Goal: Information Seeking & Learning: Learn about a topic

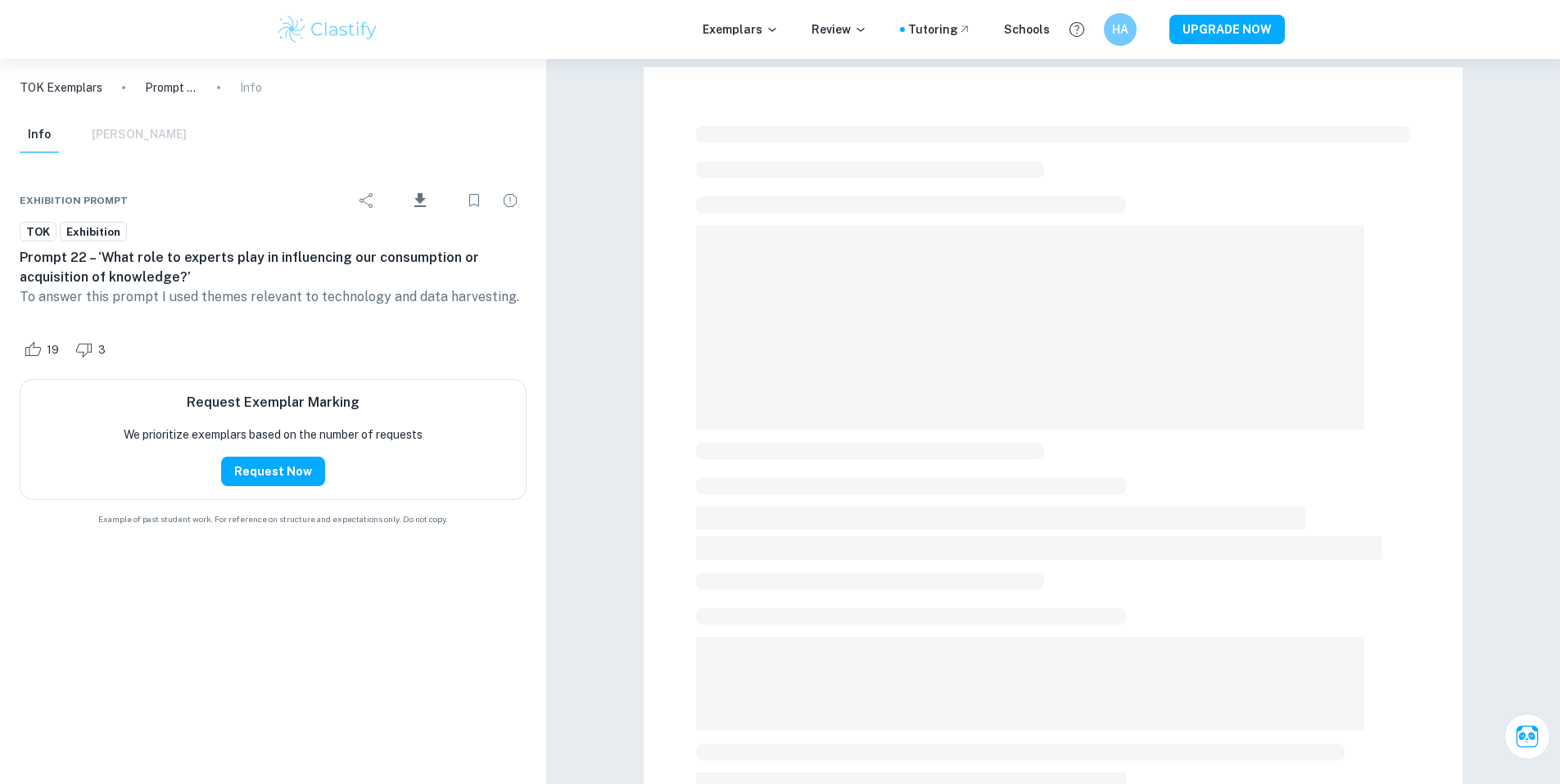
click at [324, 29] on img at bounding box center [328, 29] width 104 height 32
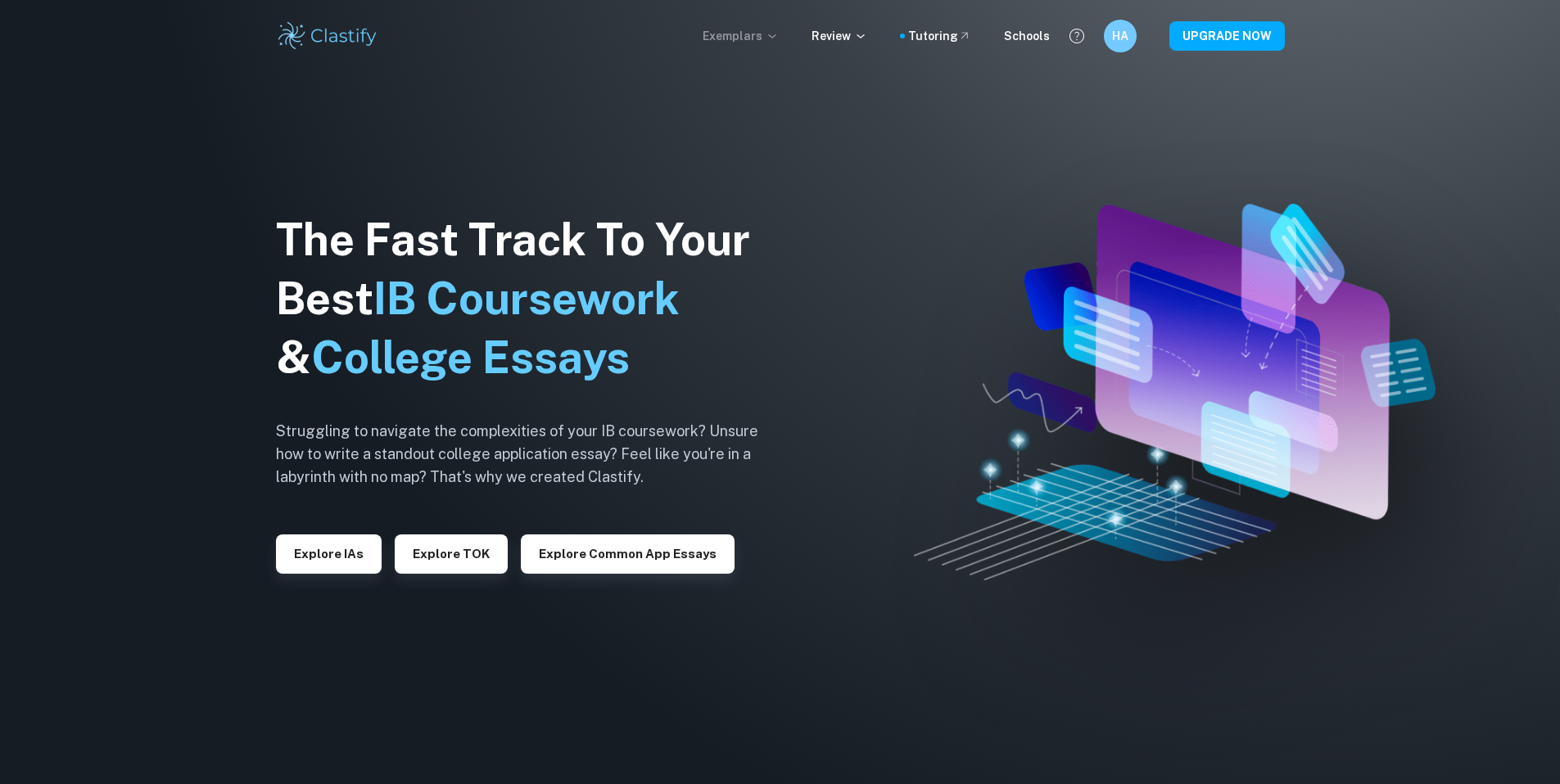
click at [753, 30] on p "Exemplars" at bounding box center [740, 35] width 76 height 18
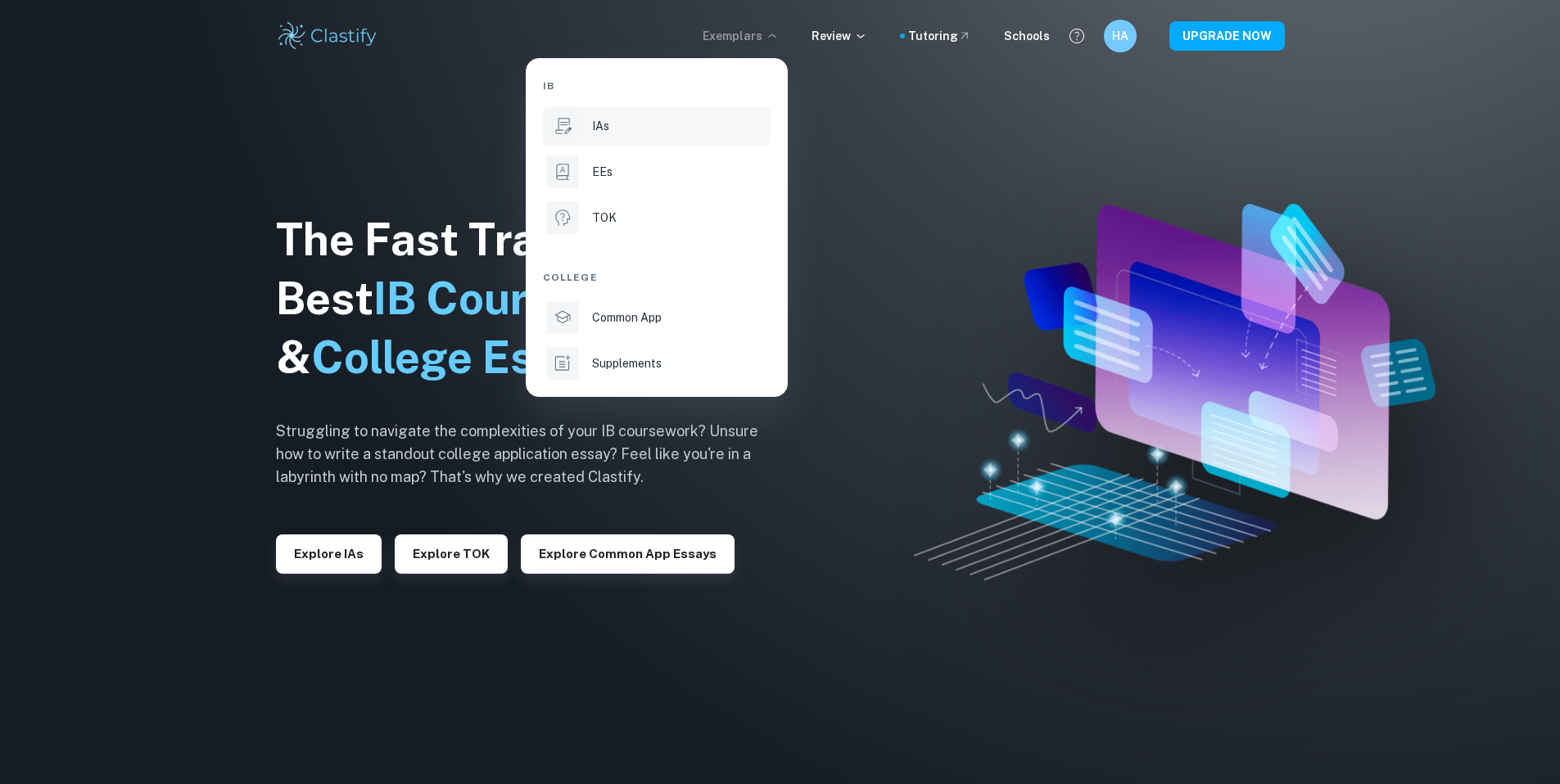
click at [607, 136] on li "IAs" at bounding box center [656, 126] width 227 height 39
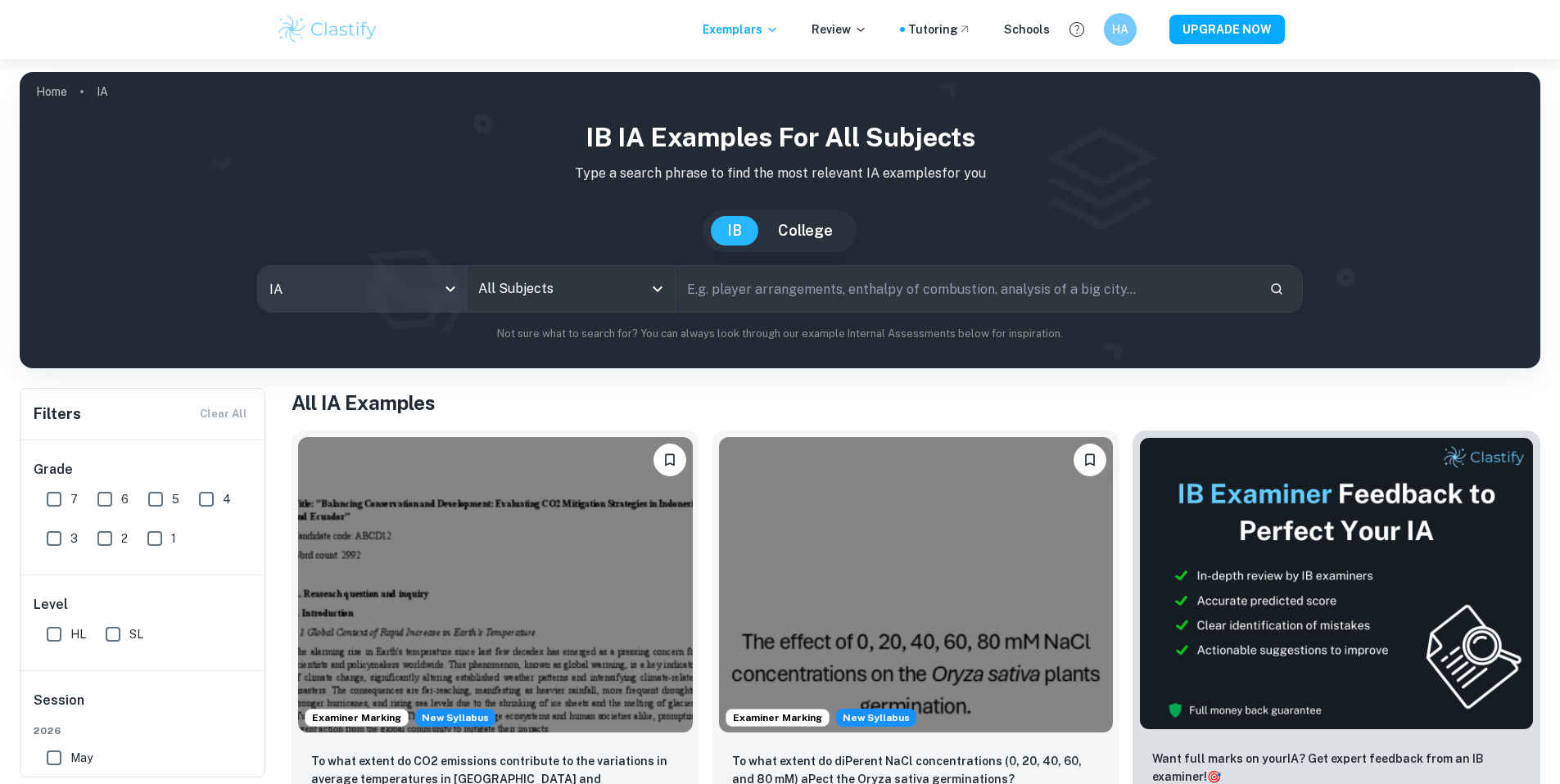
click at [447, 279] on body "We value your privacy We use cookies to enhance your browsing experience, serve…" at bounding box center [780, 451] width 1560 height 784
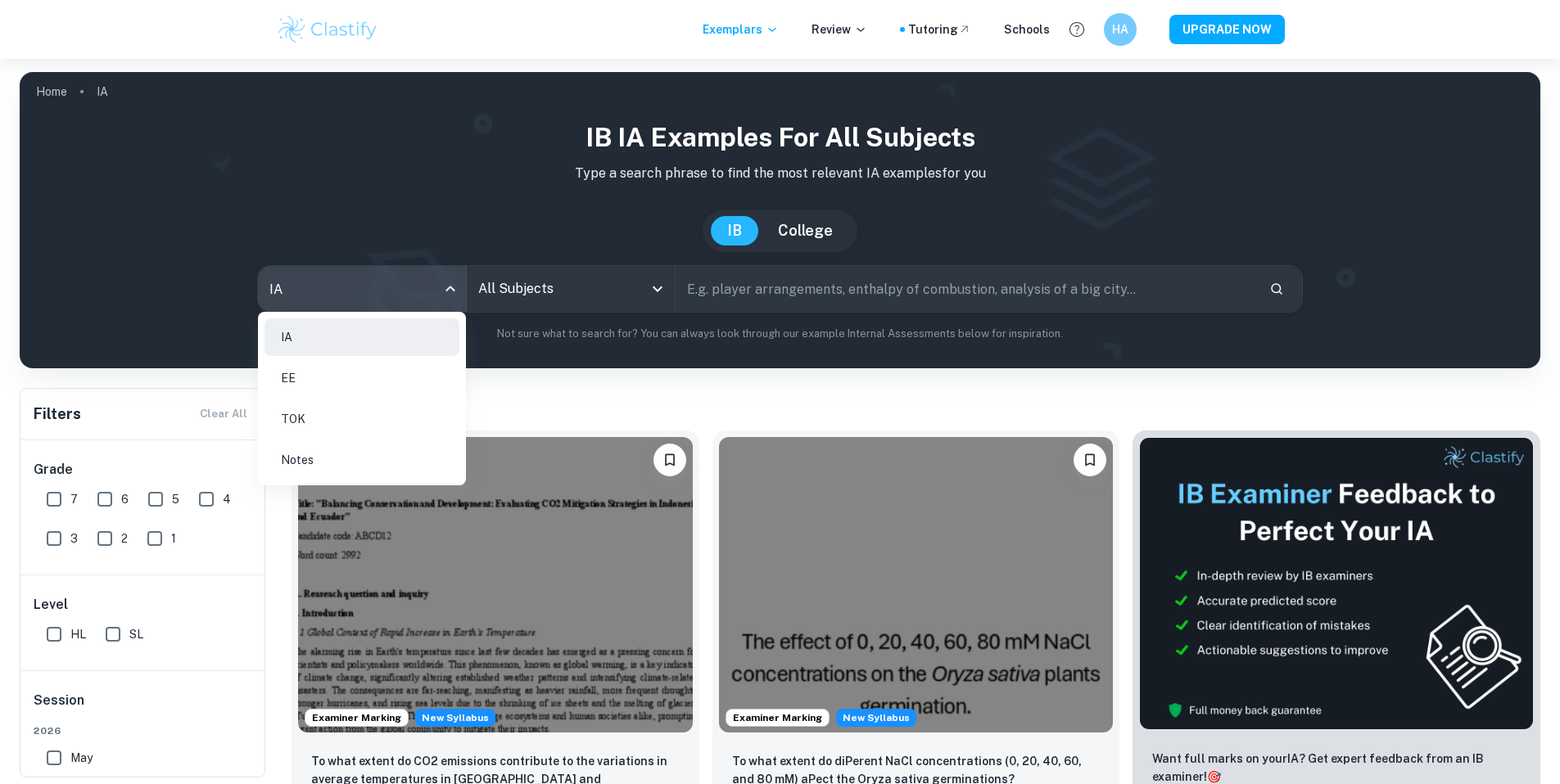
click at [528, 289] on div at bounding box center [780, 392] width 1560 height 784
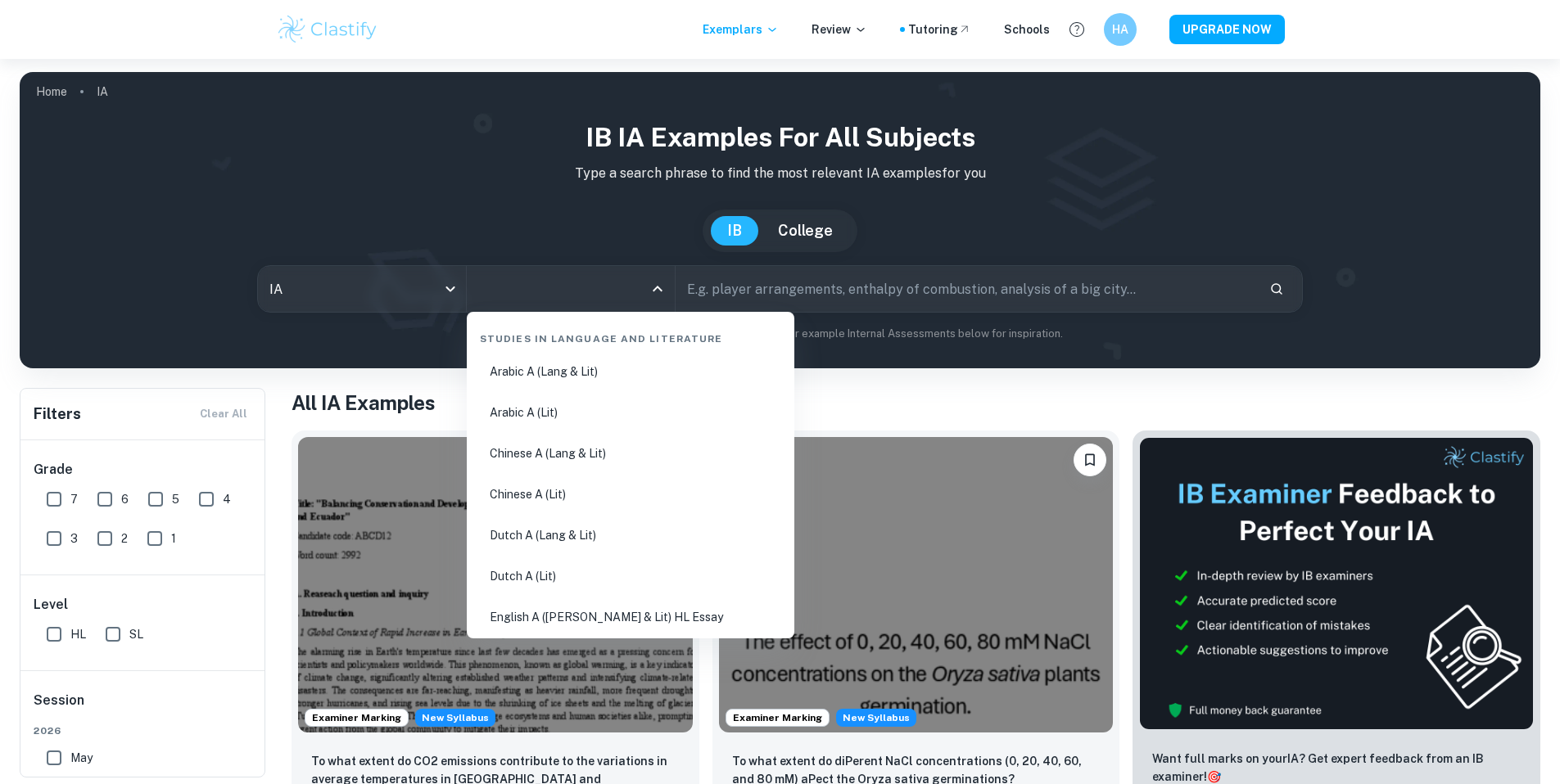
click at [549, 290] on input "All Subjects" at bounding box center [558, 289] width 168 height 31
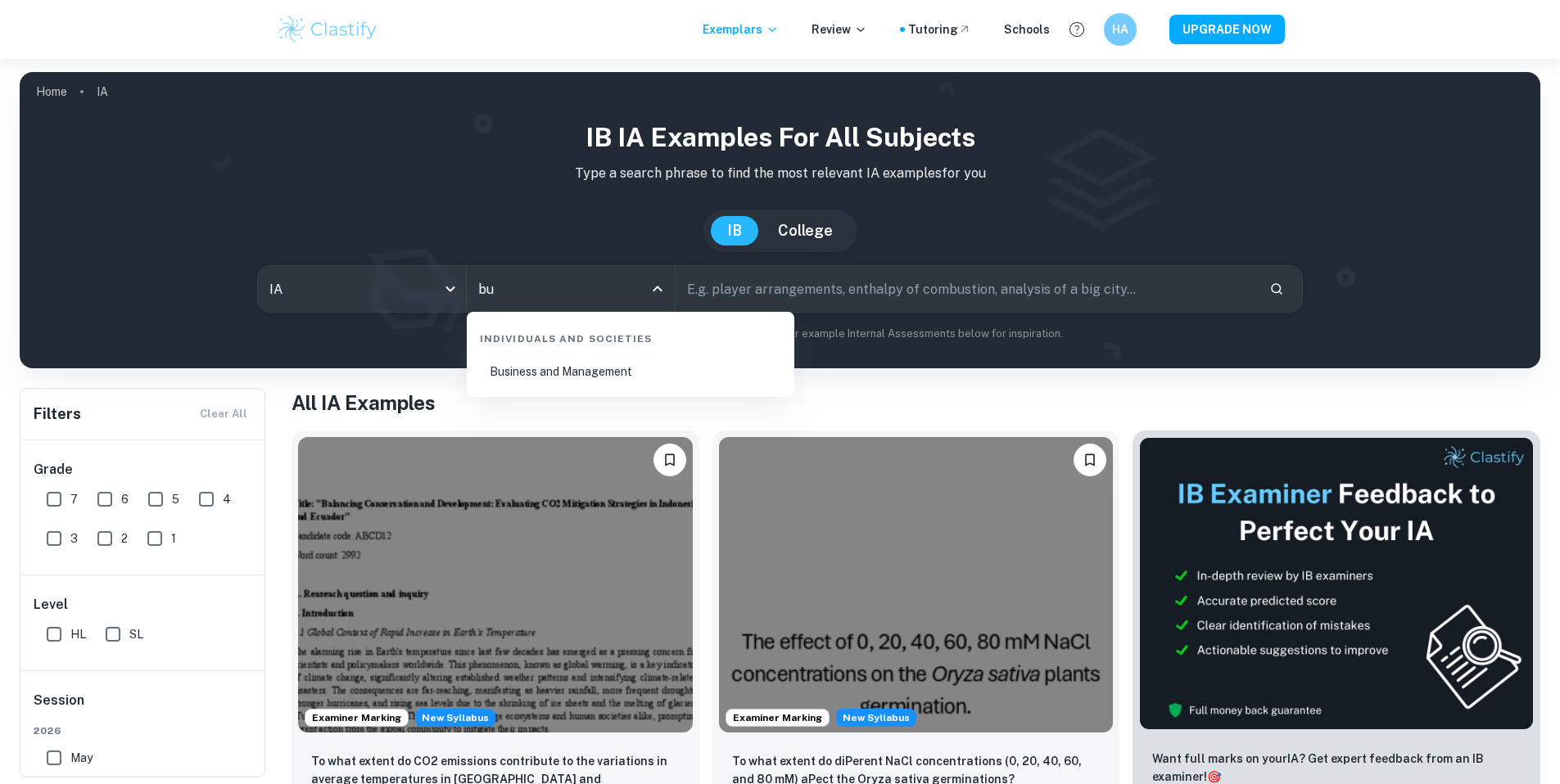
click at [563, 369] on li "Business and Management" at bounding box center [630, 372] width 314 height 37
type input "Business and Management"
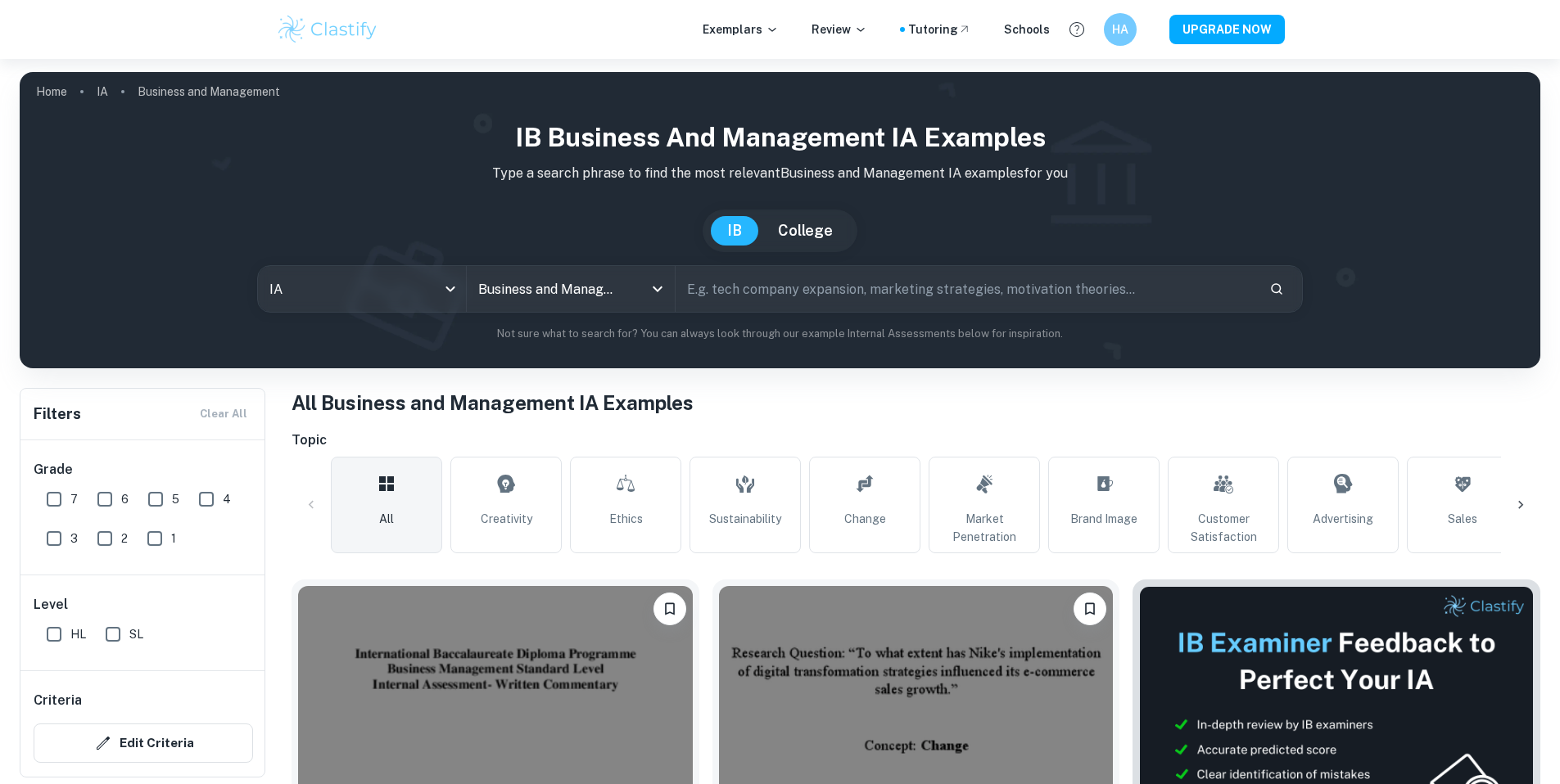
click at [723, 293] on input "text" at bounding box center [966, 288] width 581 height 46
type input "online"
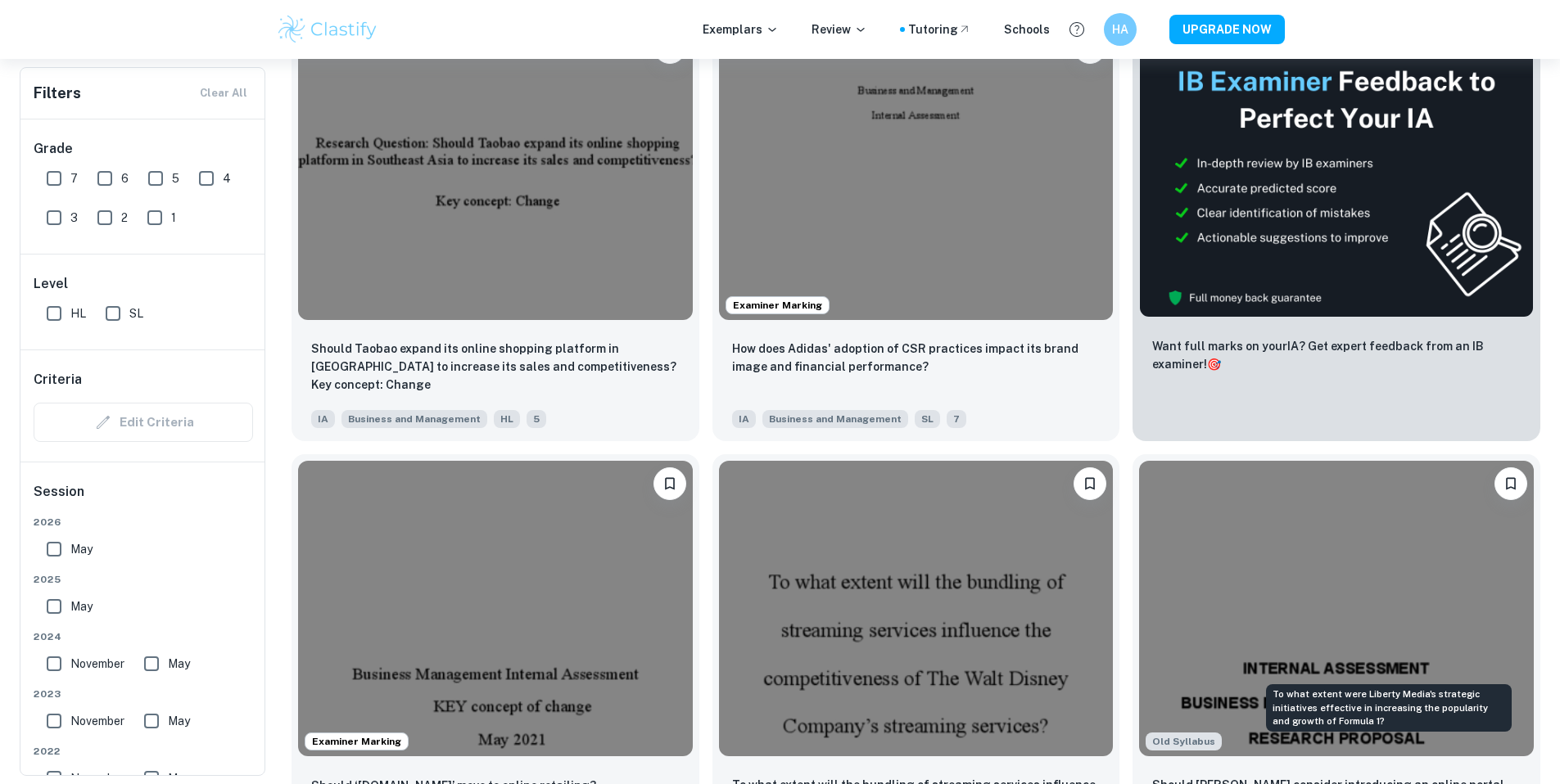
scroll to position [567, 0]
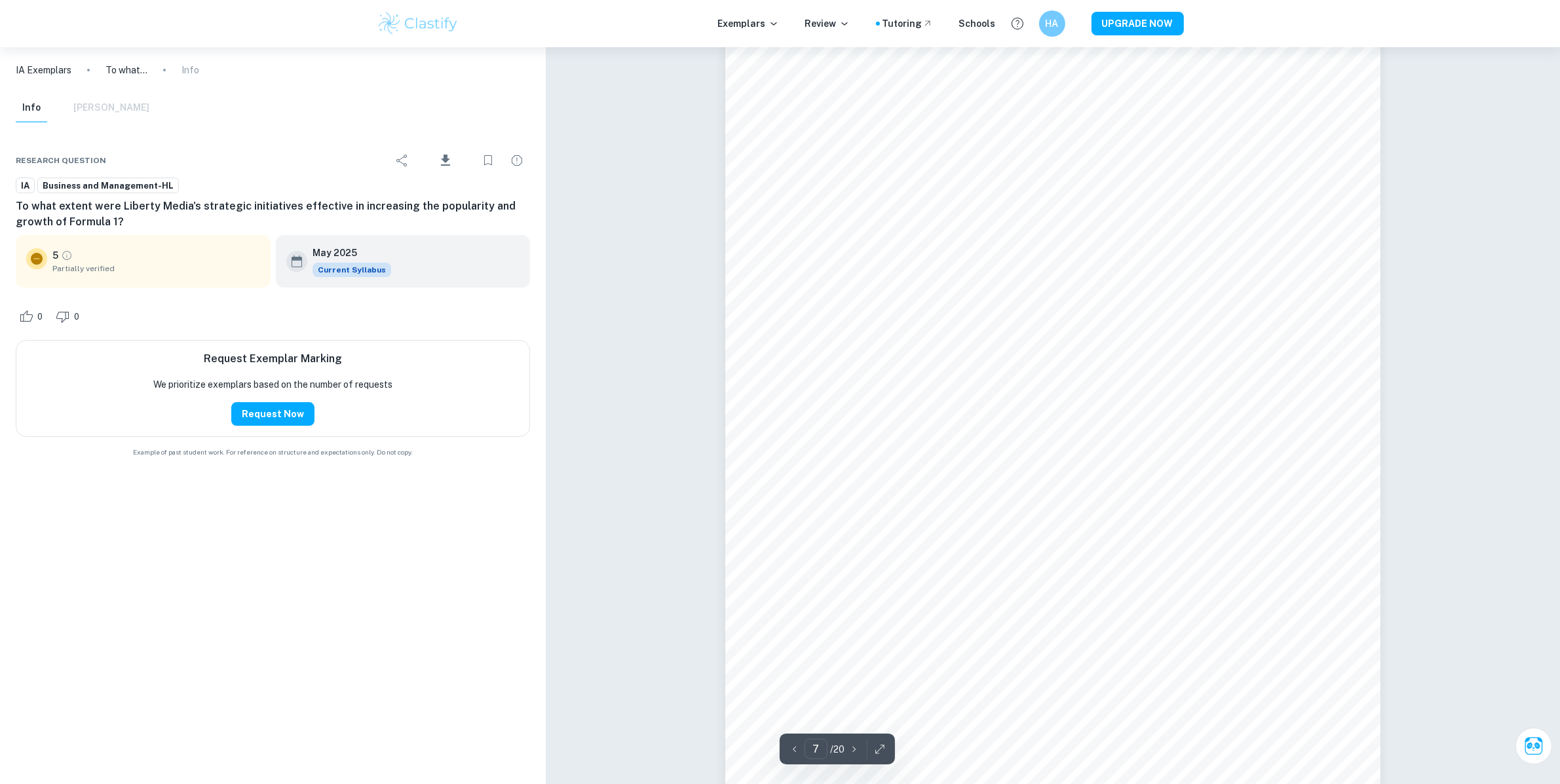
scroll to position [5565, 0]
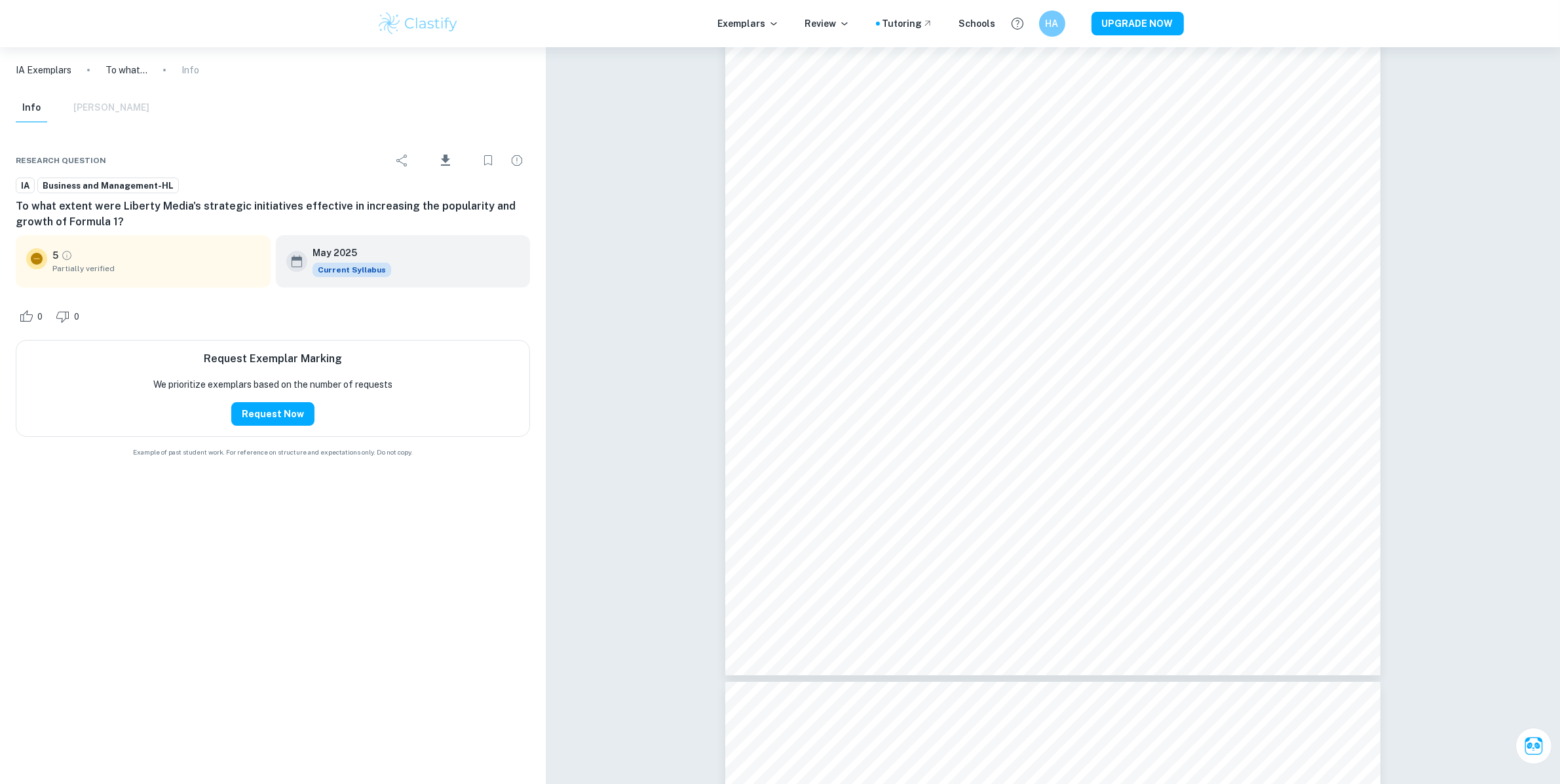
click at [65, 253] on icon "Grade partially verified" at bounding box center [66, 255] width 12 height 12
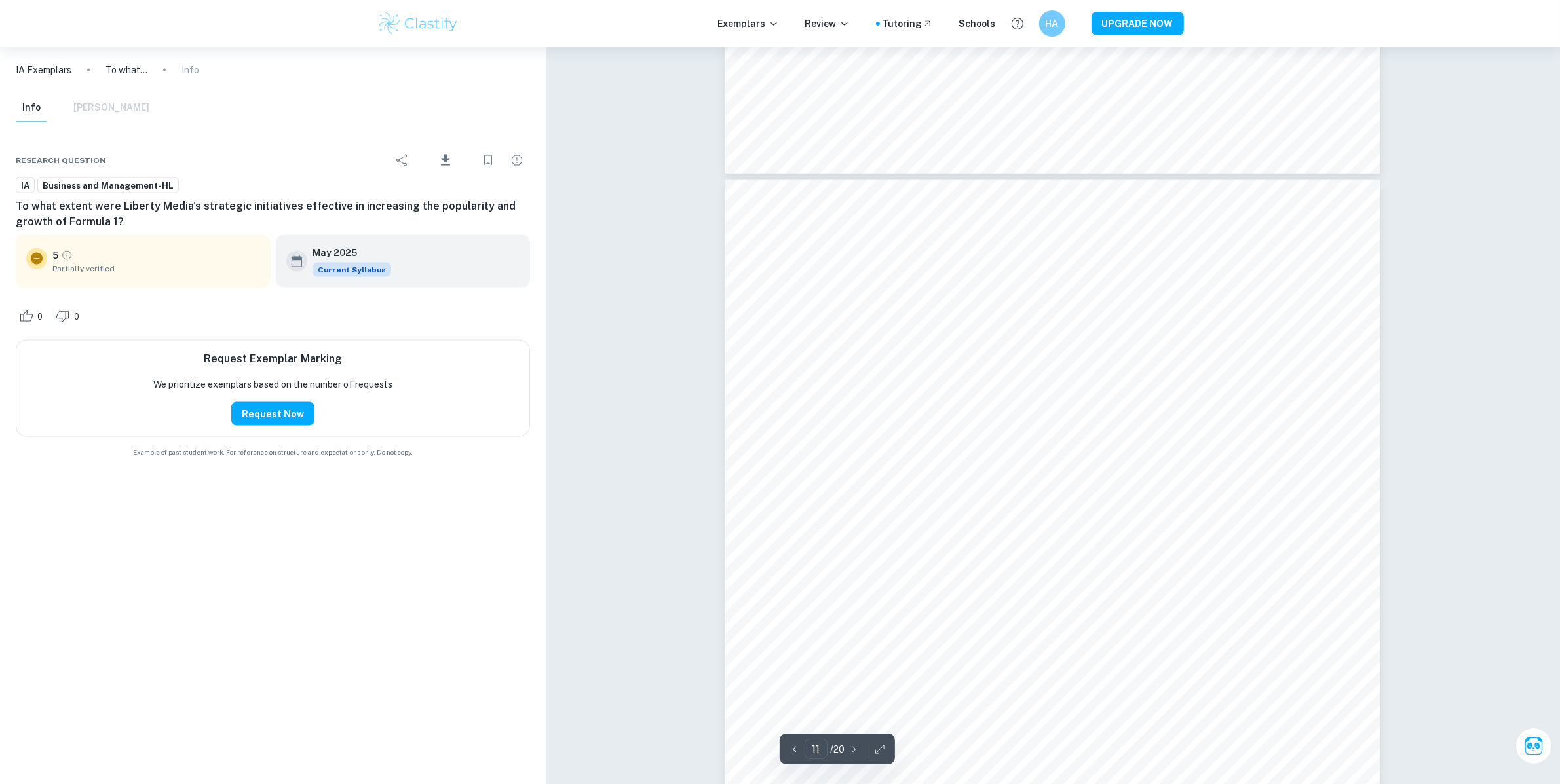
scroll to position [8734, 0]
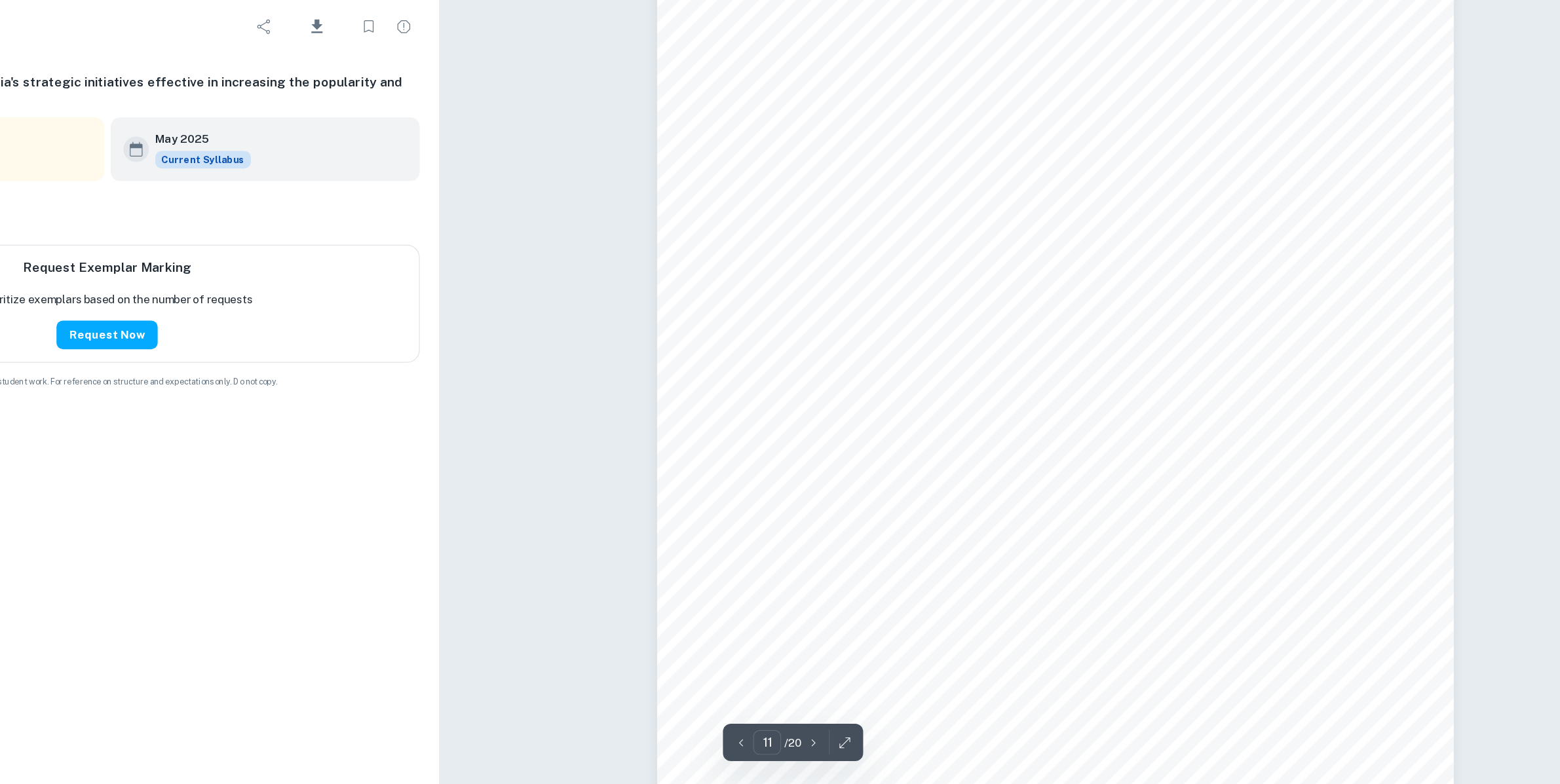
type input "12"
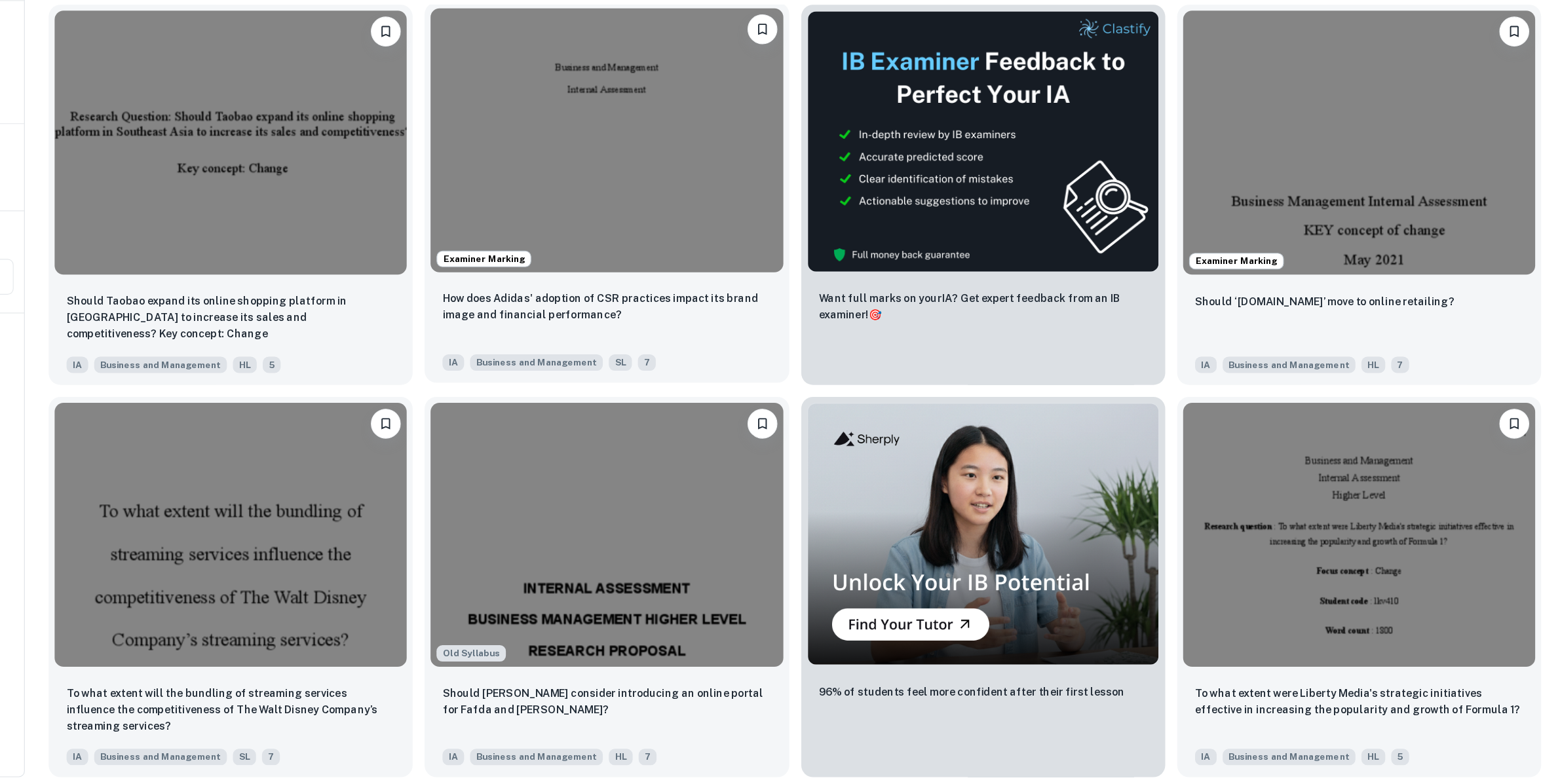
scroll to position [368, 0]
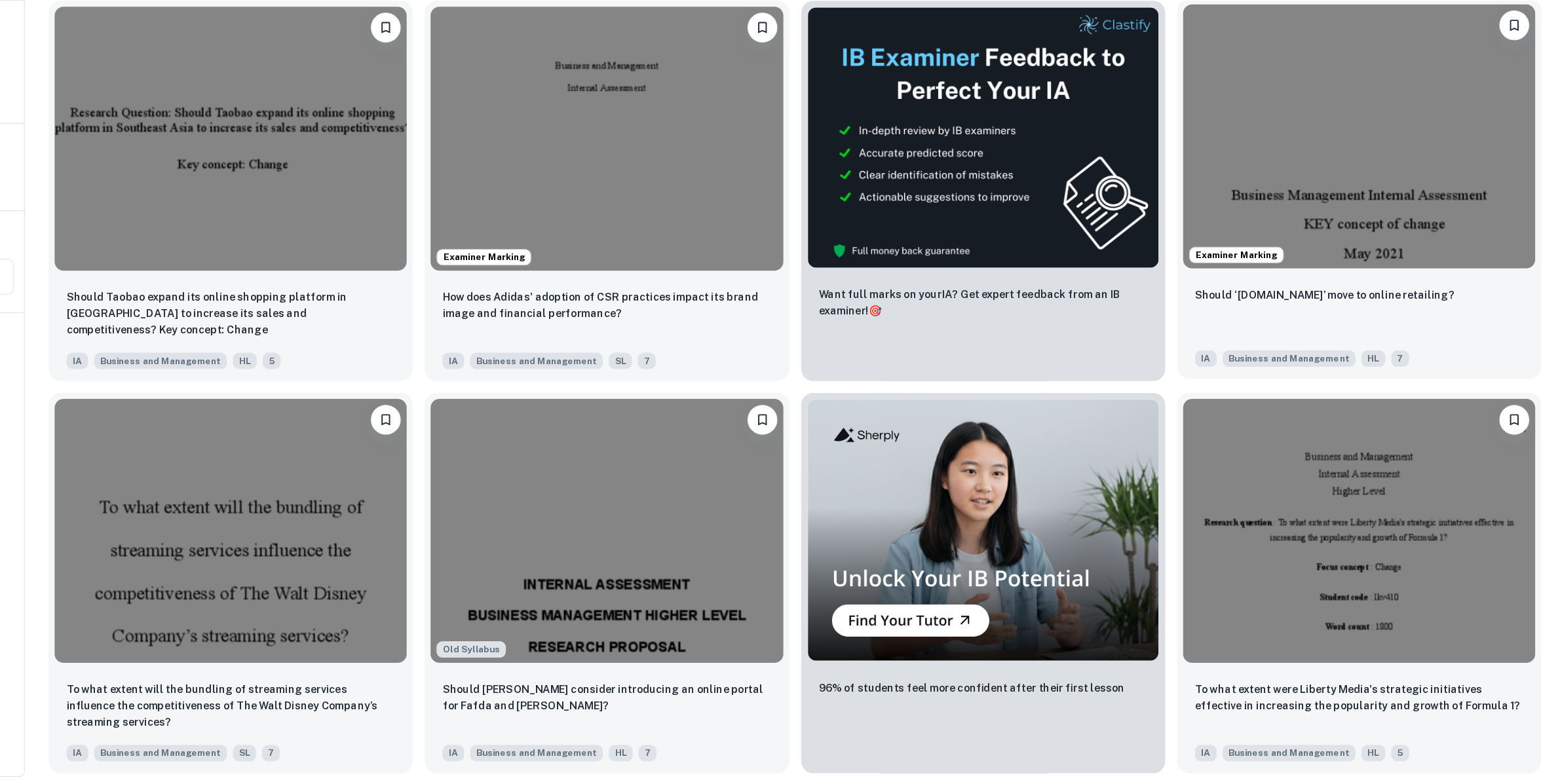
click at [1247, 364] on div "Should ‘Safety.co’ move to online retailing?" at bounding box center [1384, 368] width 288 height 45
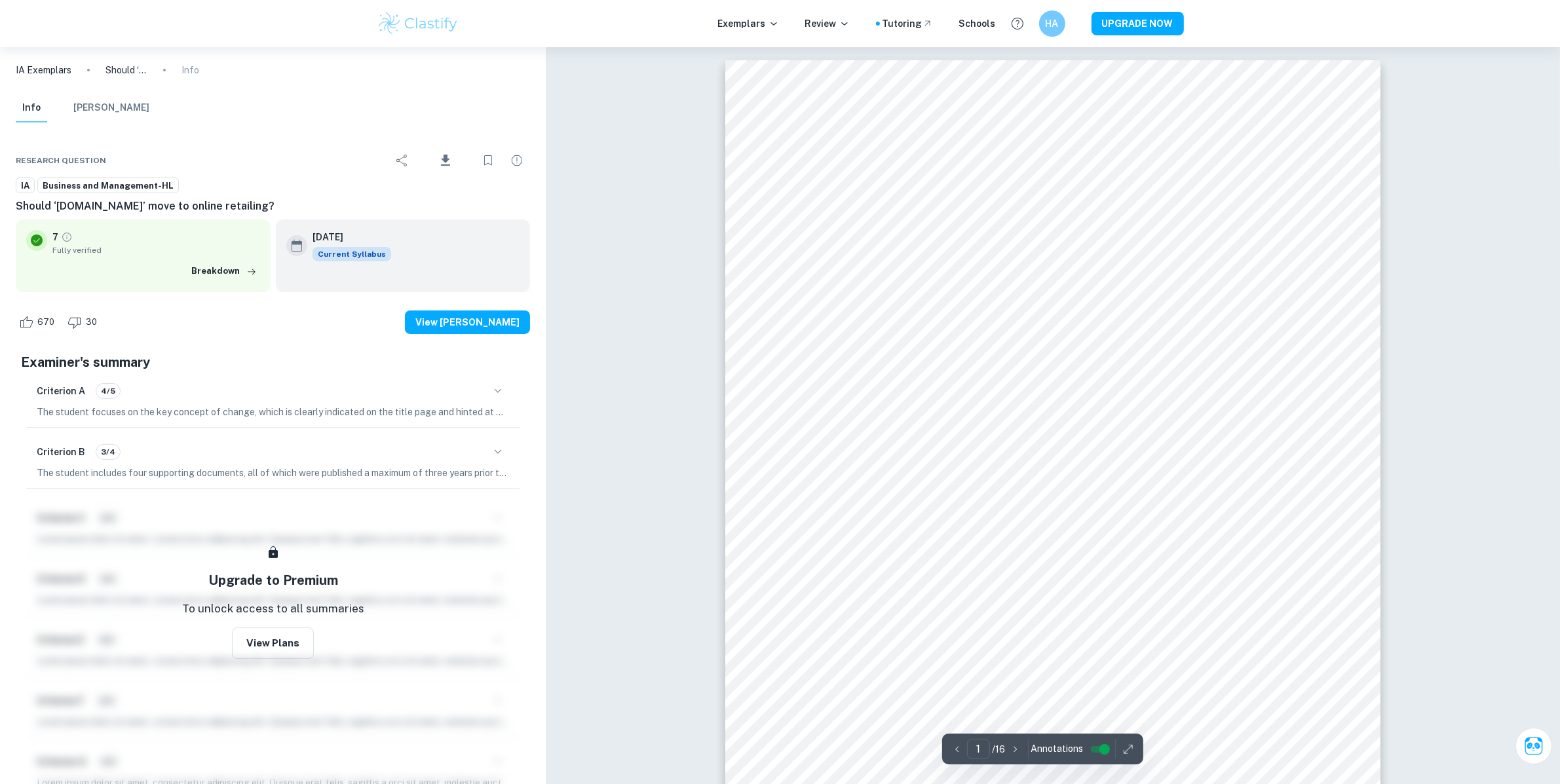
scroll to position [53, 0]
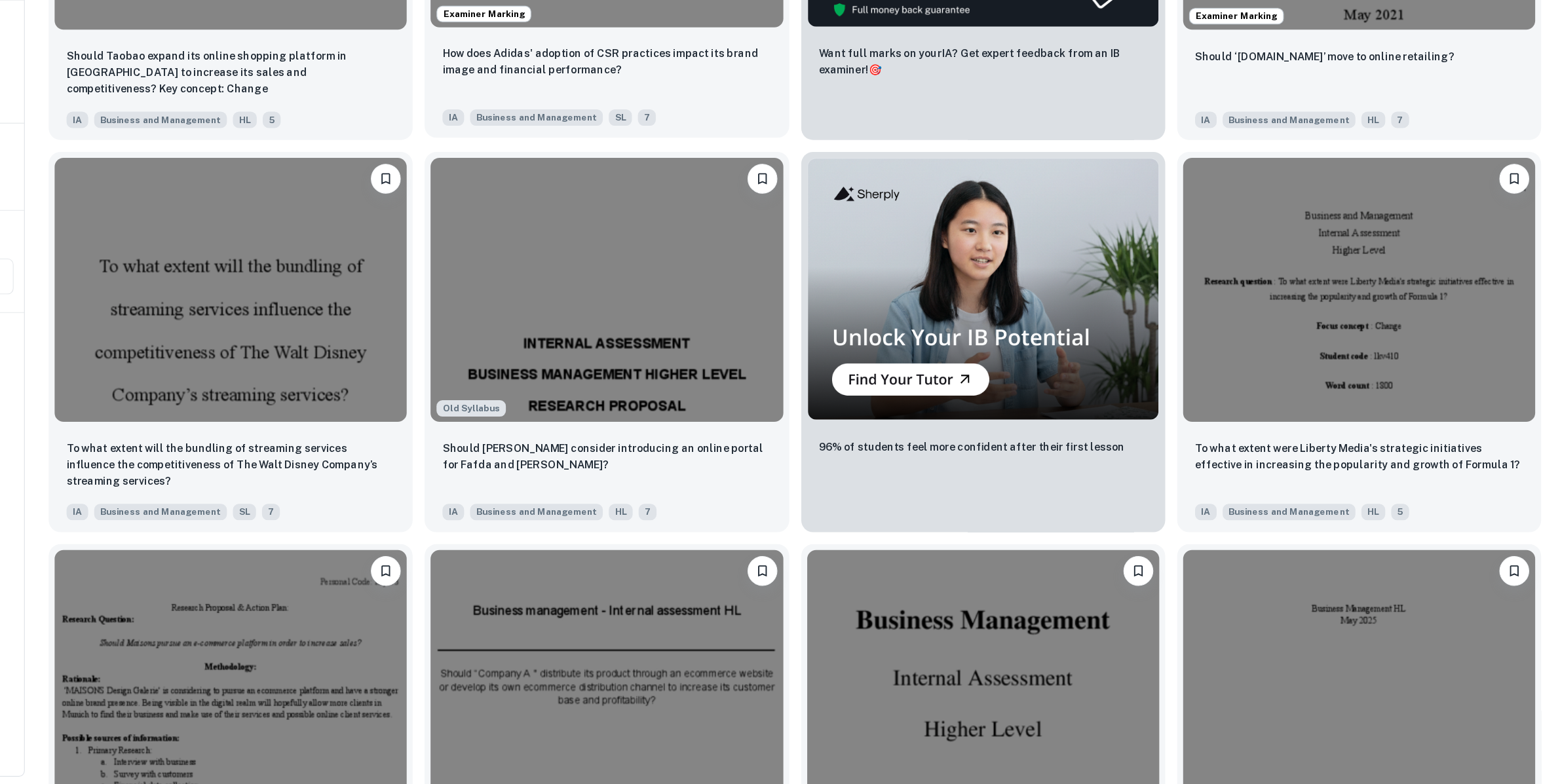
scroll to position [587, 0]
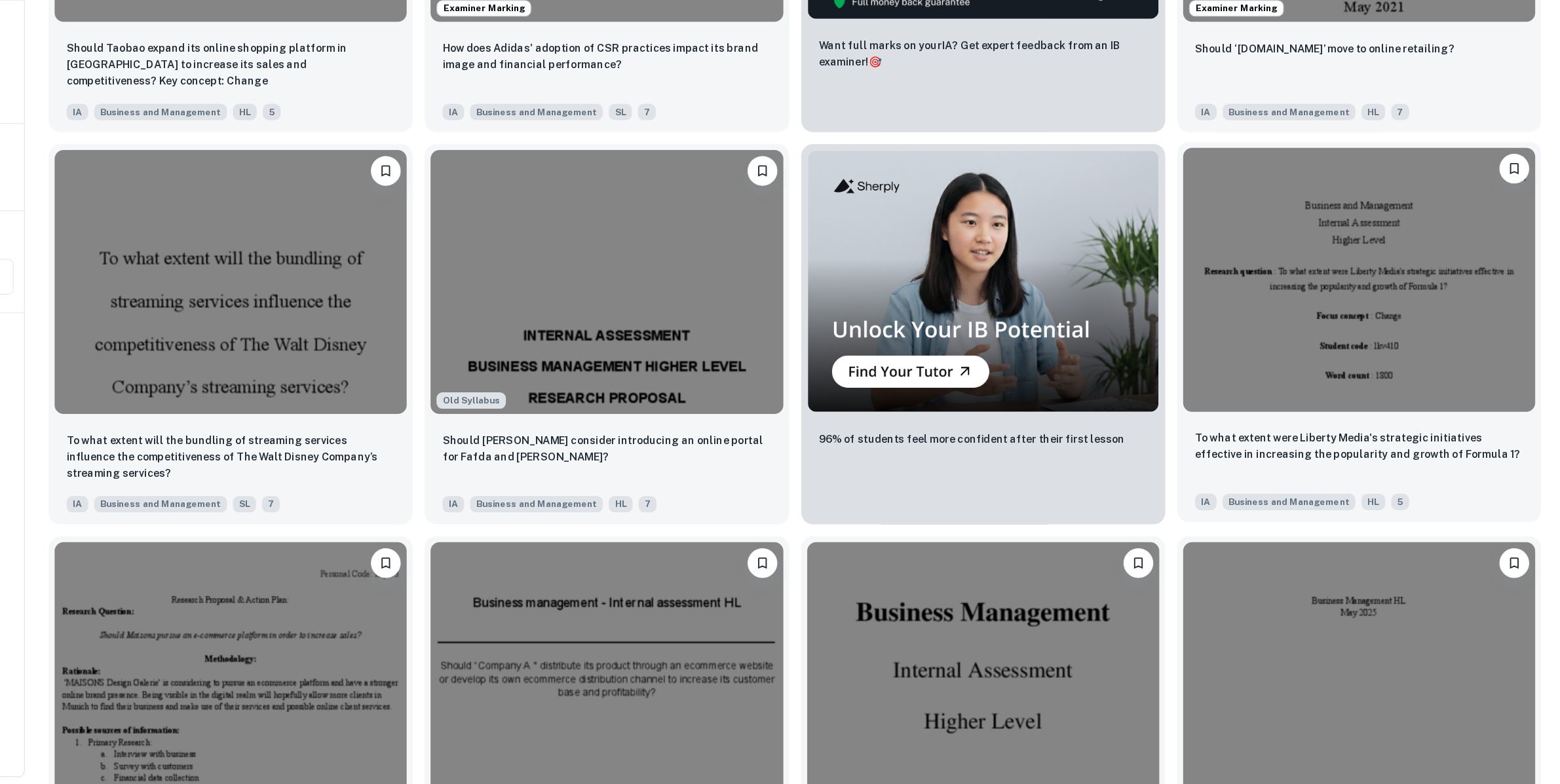
click at [1247, 366] on img at bounding box center [1384, 340] width 309 height 232
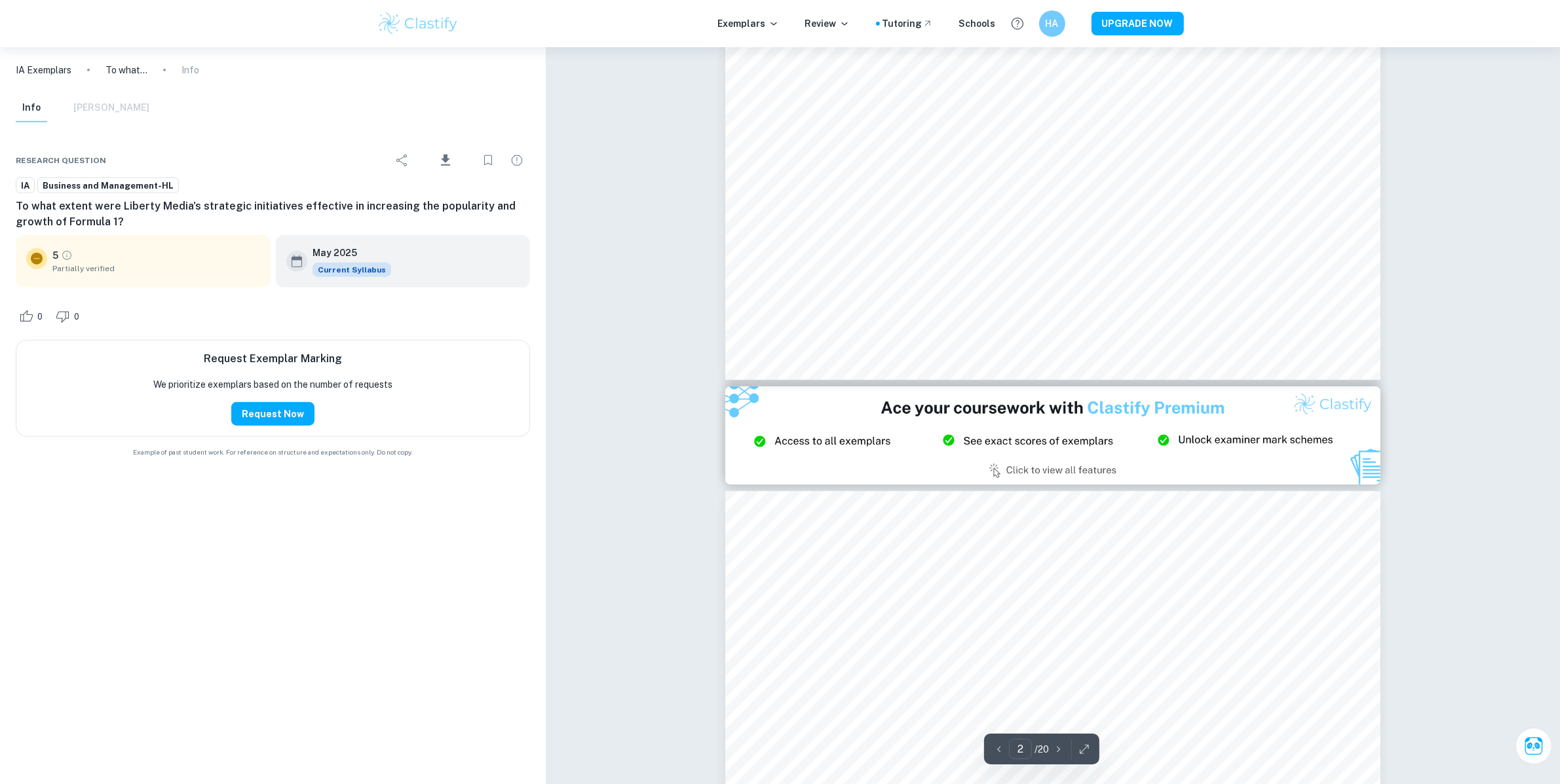
type input "3"
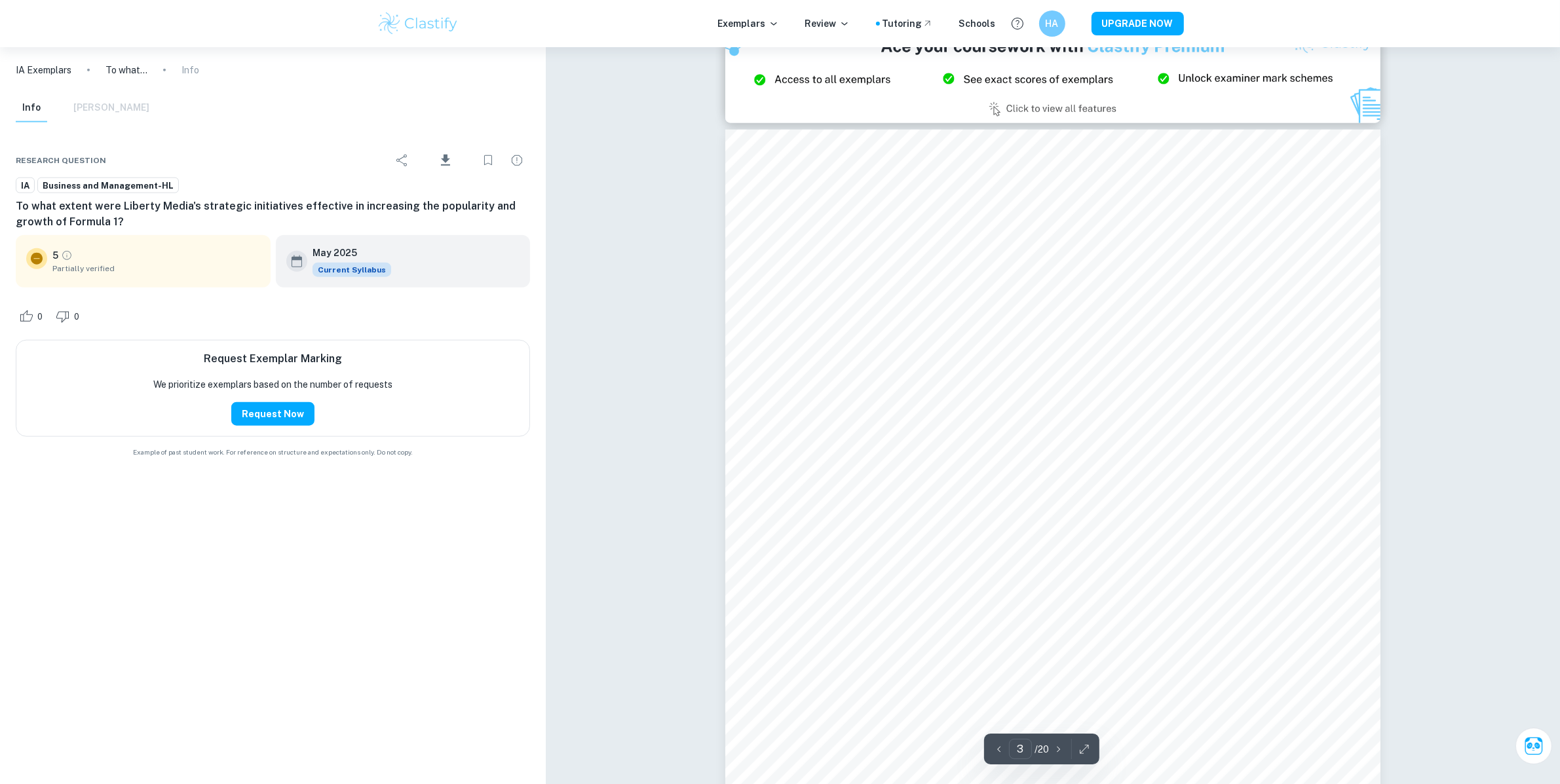
scroll to position [1892, 0]
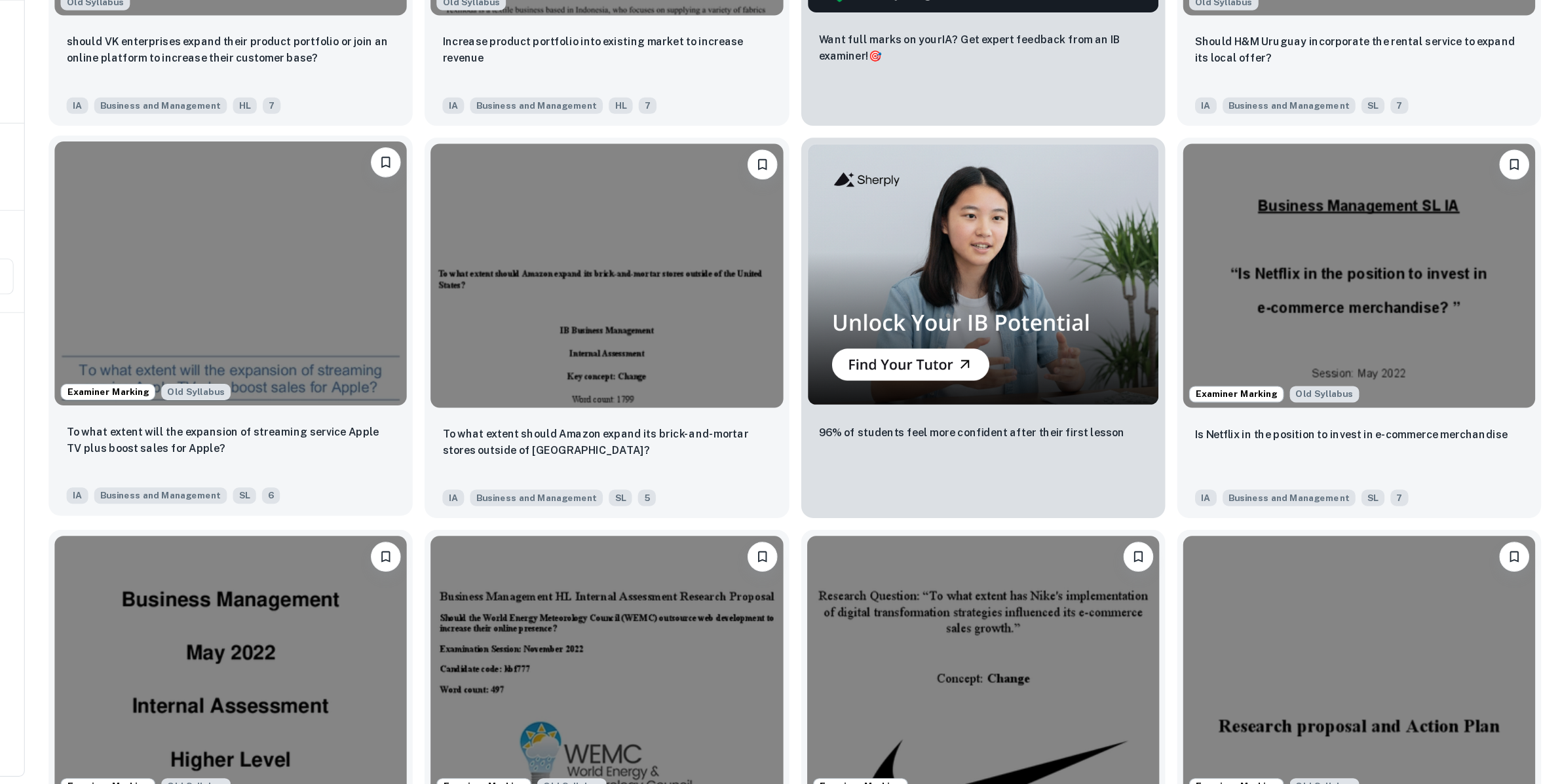
scroll to position [2209, 0]
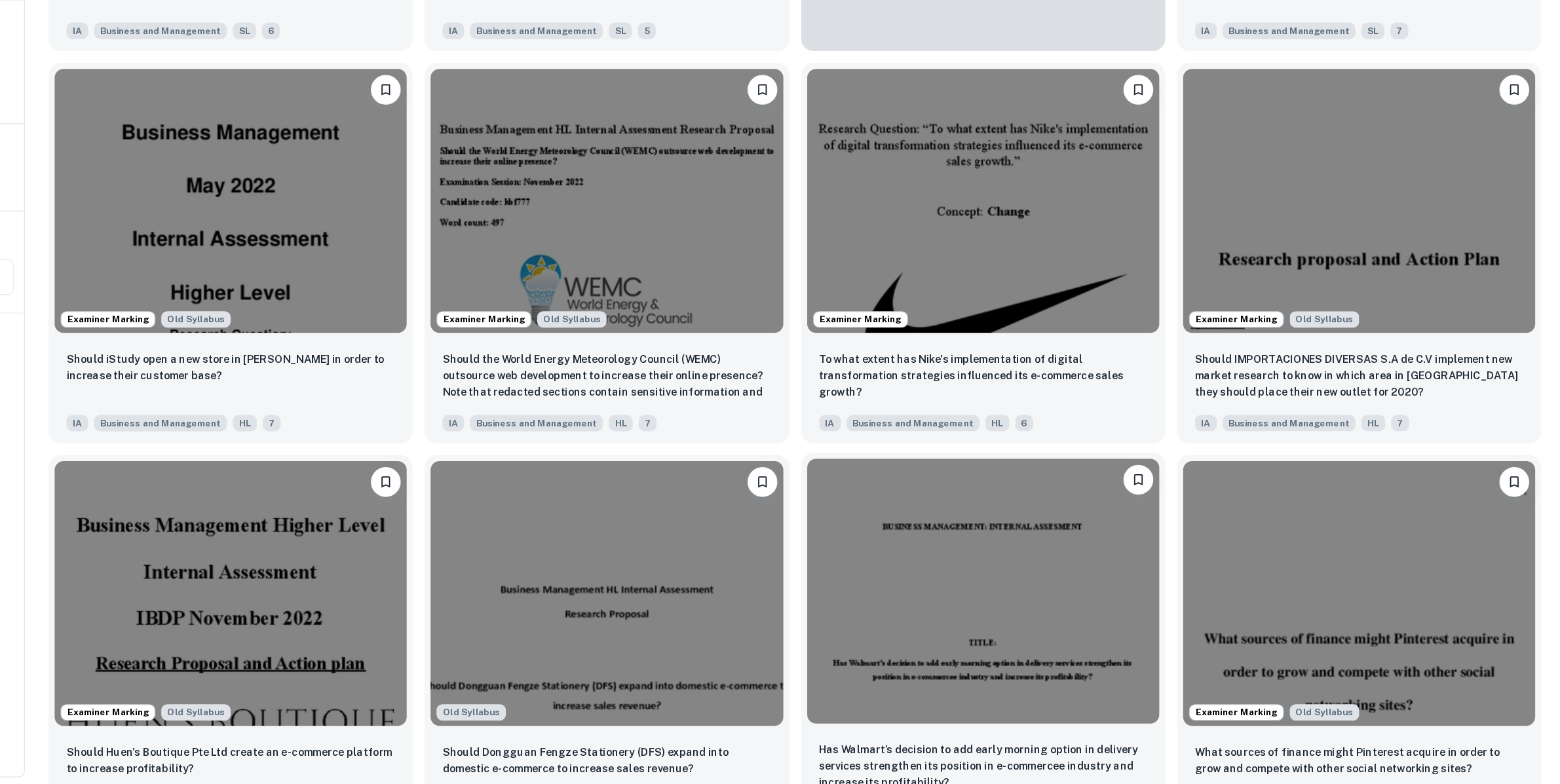
drag, startPoint x: 275, startPoint y: 602, endPoint x: 1070, endPoint y: 757, distance: 810.0
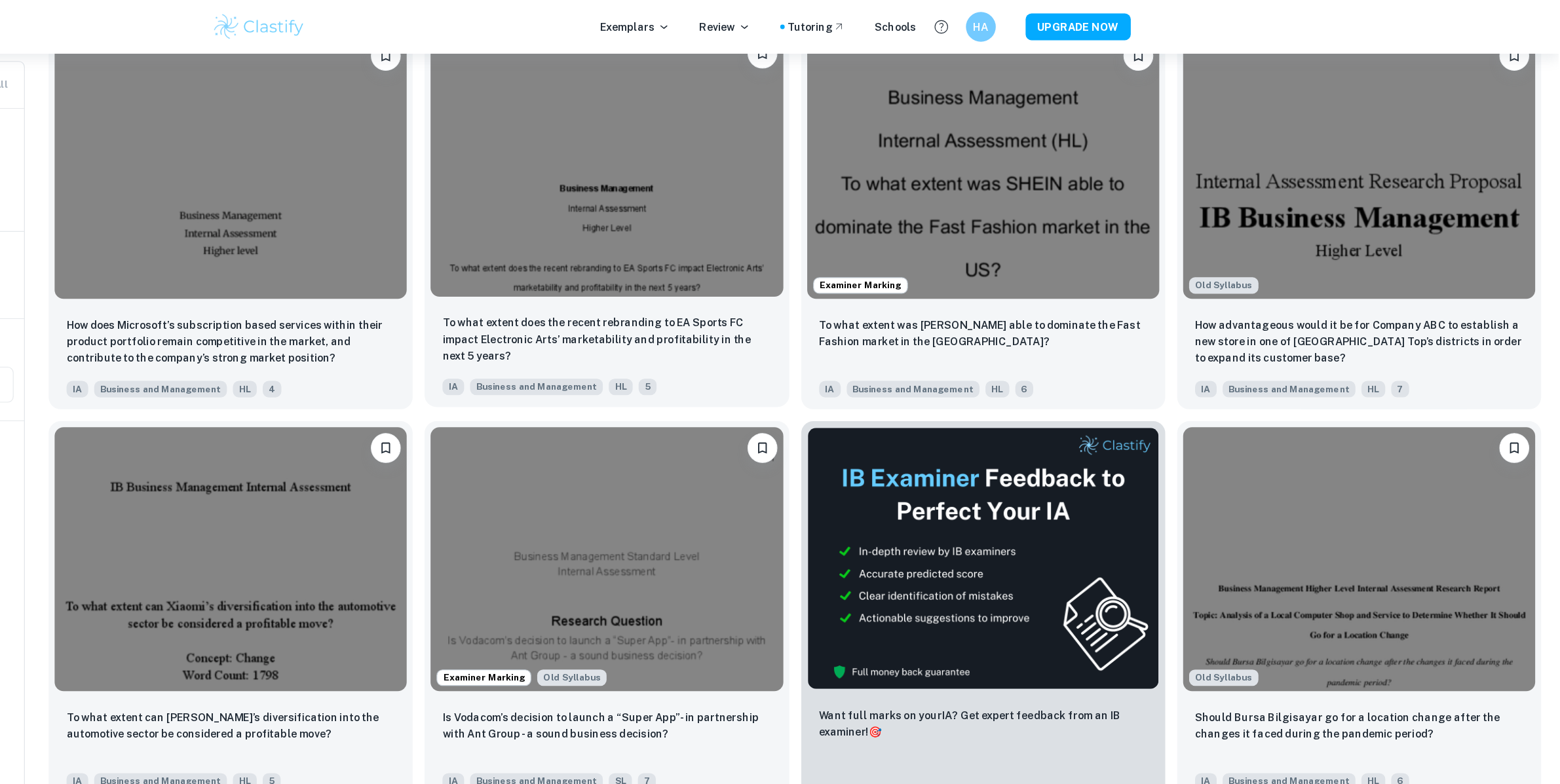
scroll to position [4188, 0]
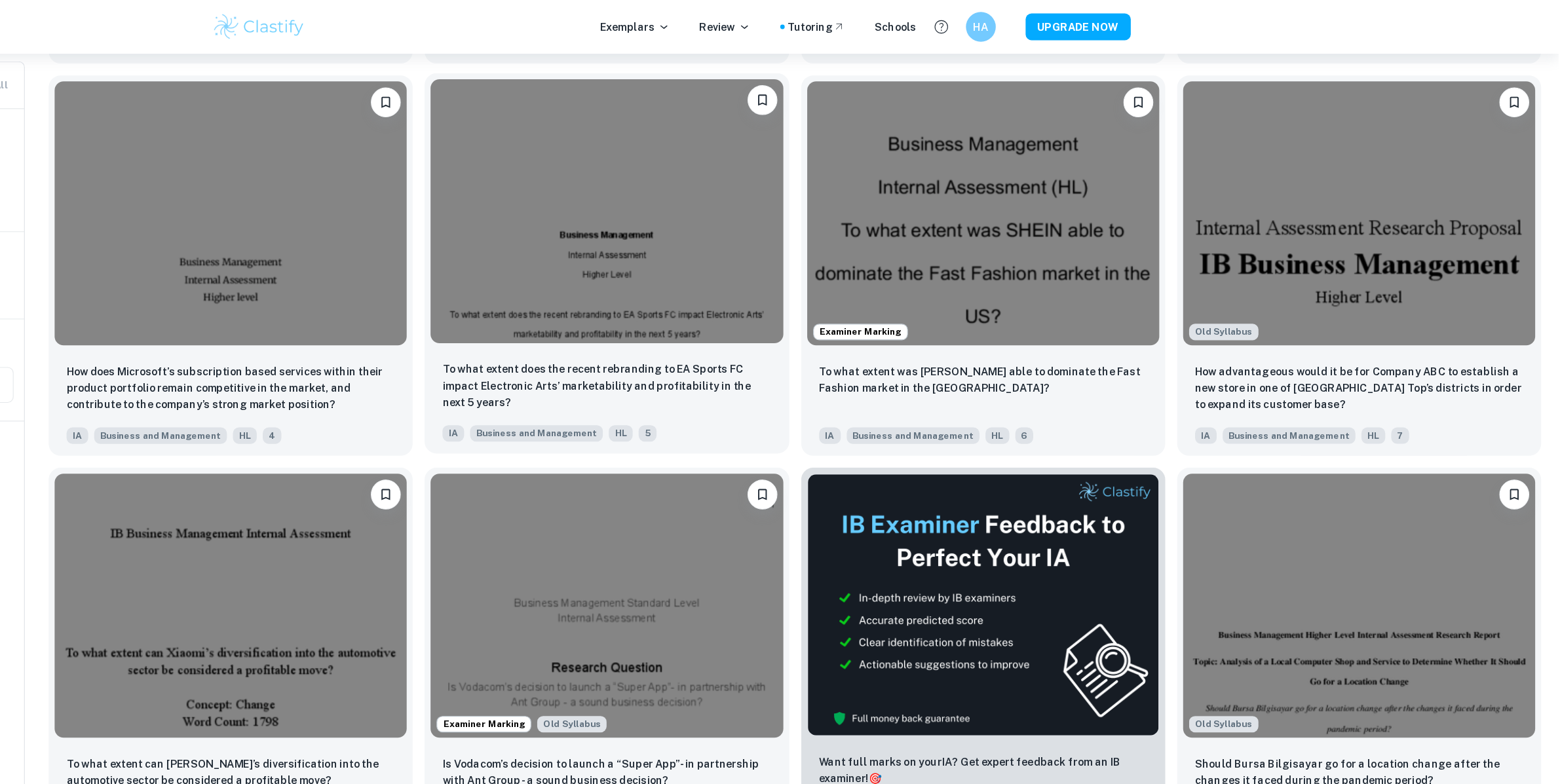
click at [749, 205] on img at bounding box center [723, 185] width 309 height 232
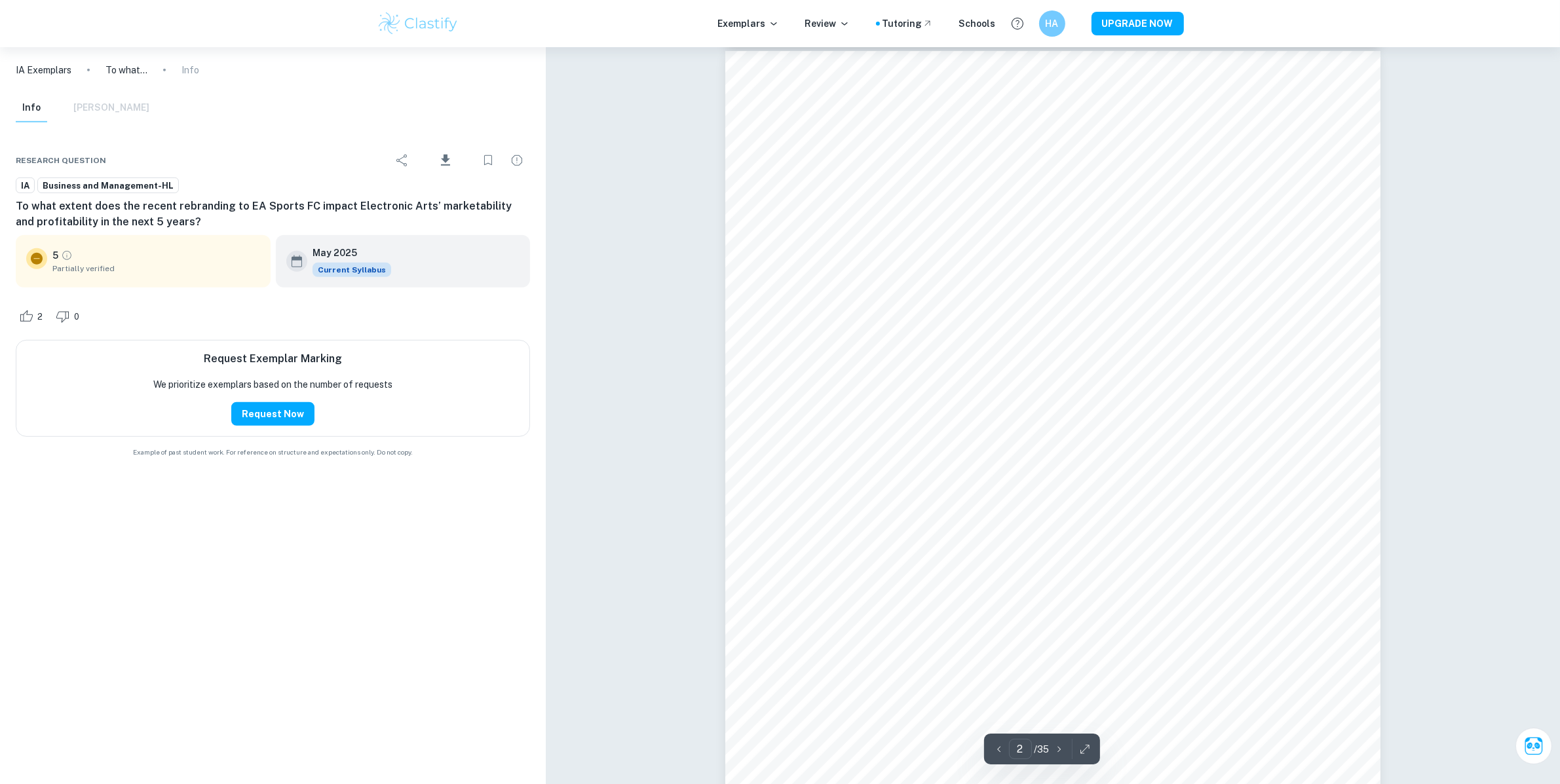
type input "1"
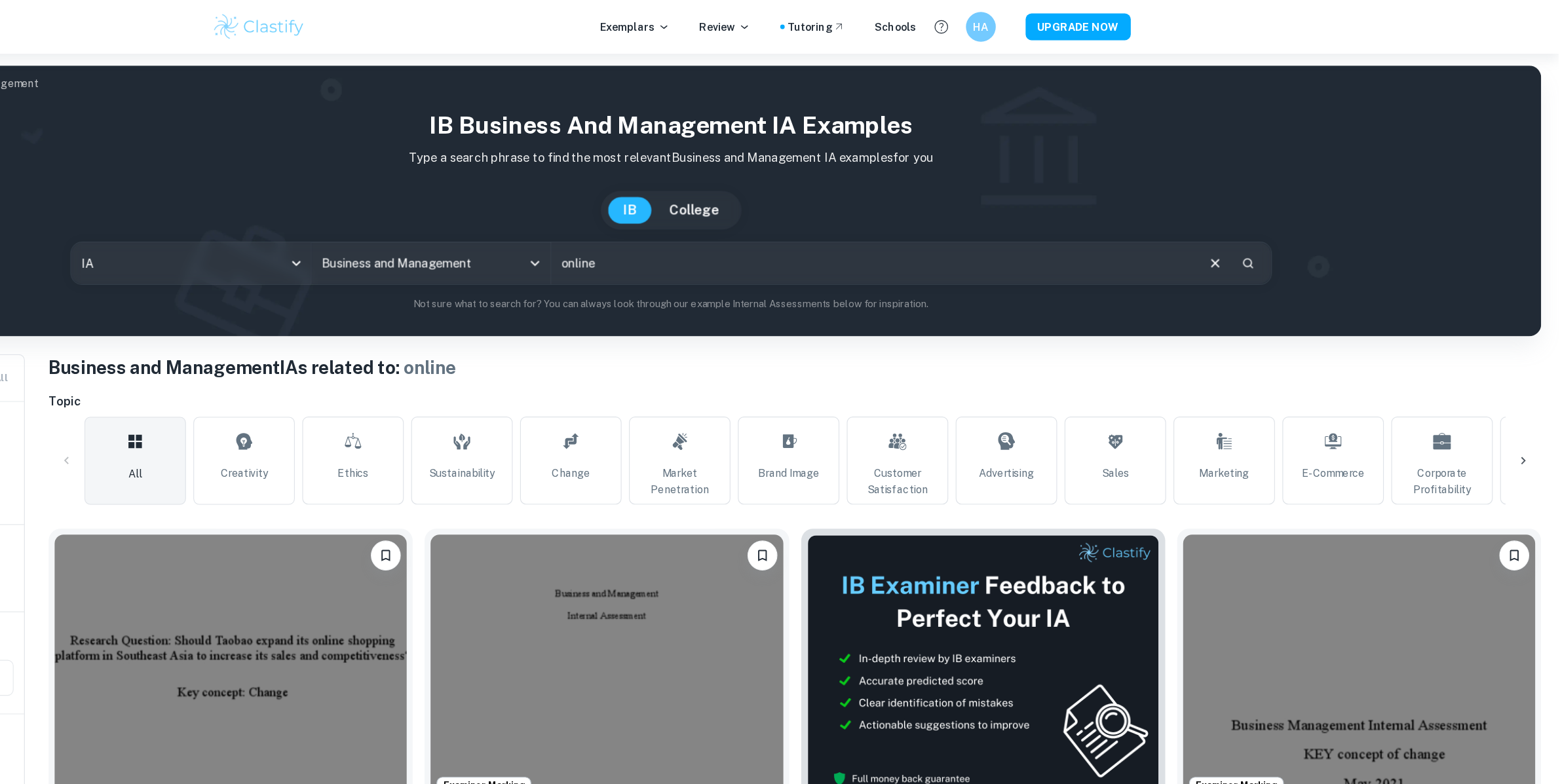
click at [757, 246] on input "online" at bounding box center [958, 231] width 565 height 37
type input "o"
type input "e-commerce"
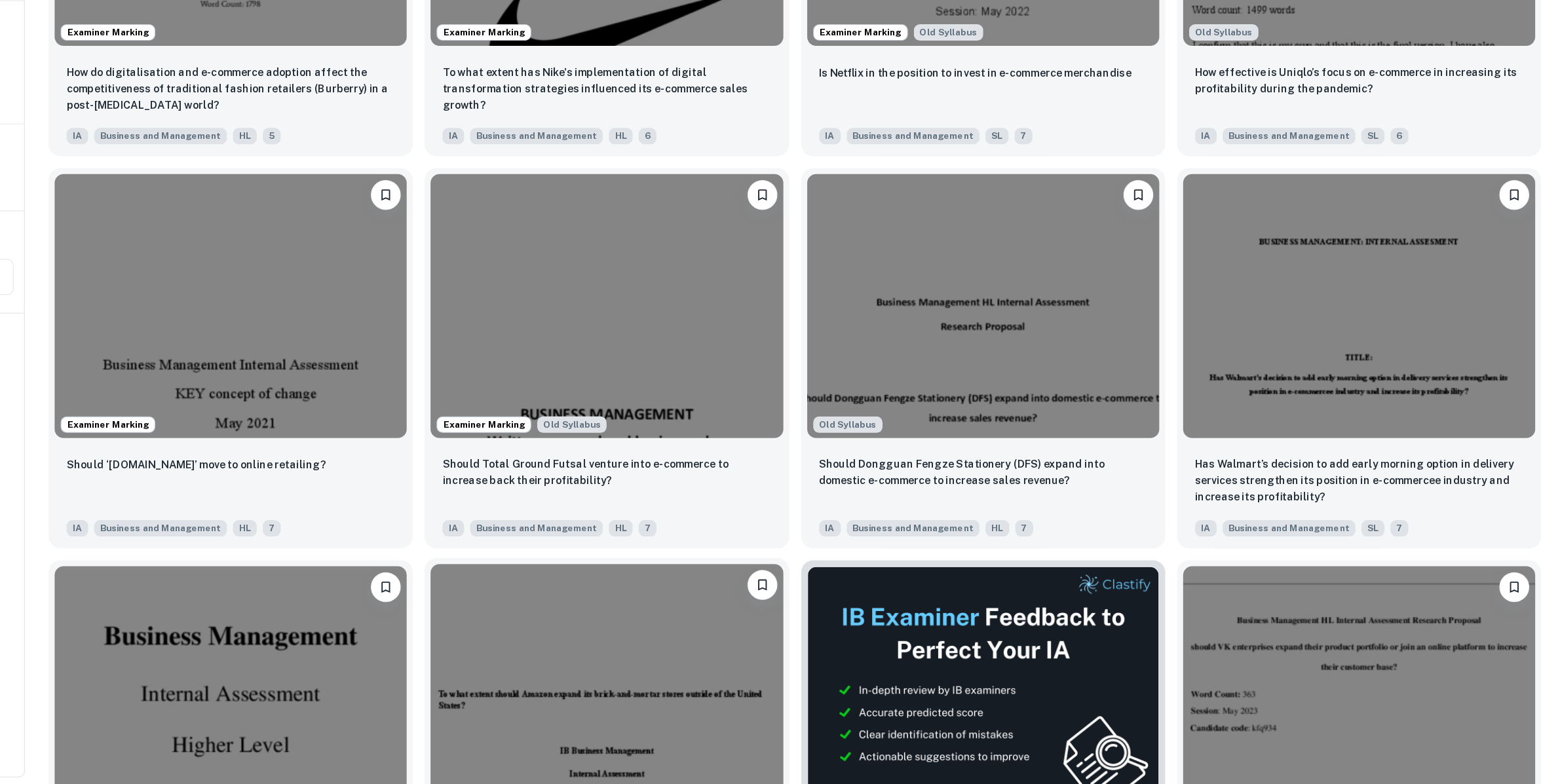
scroll to position [1287, 0]
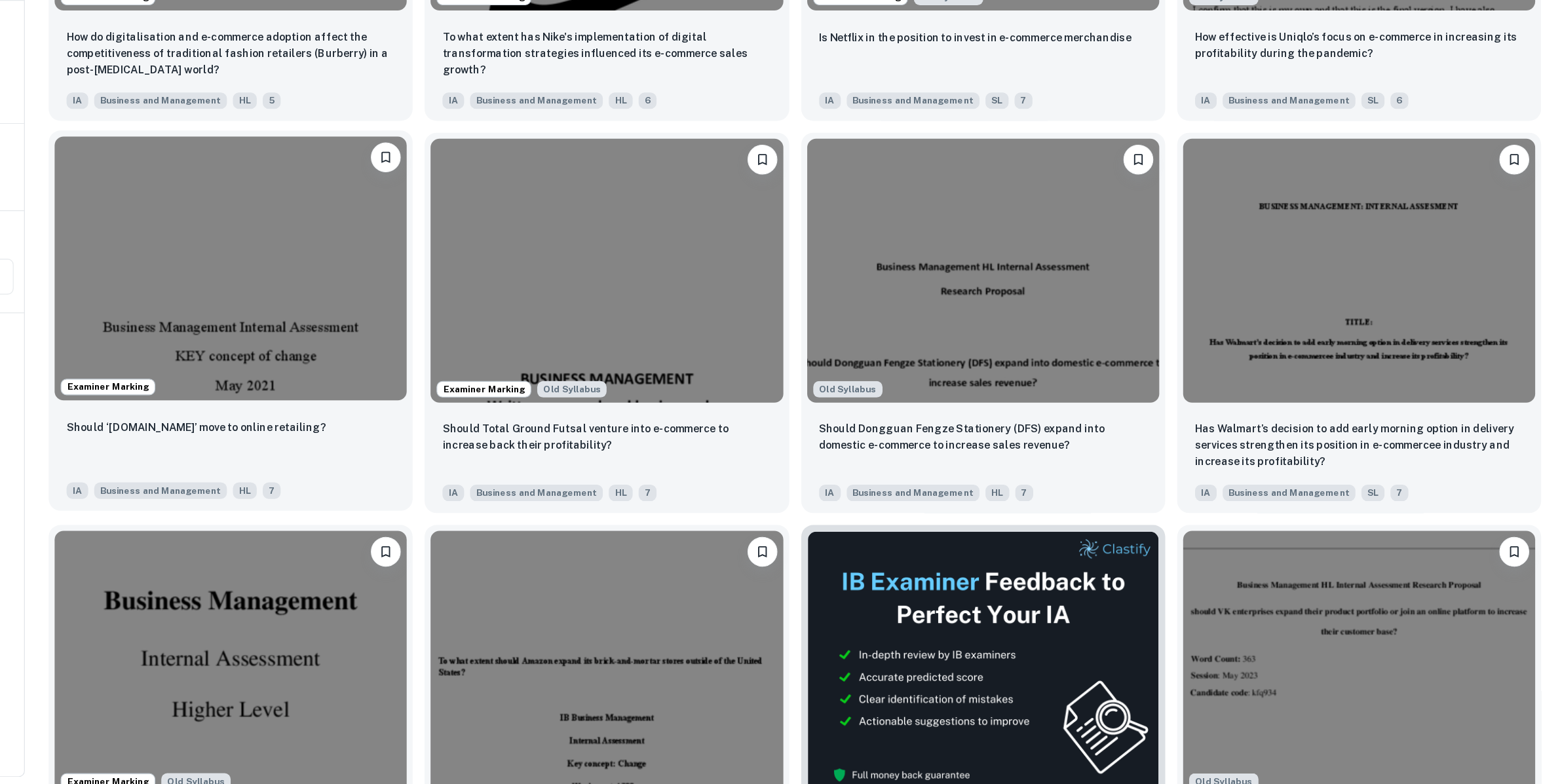
click at [404, 361] on img at bounding box center [393, 331] width 309 height 232
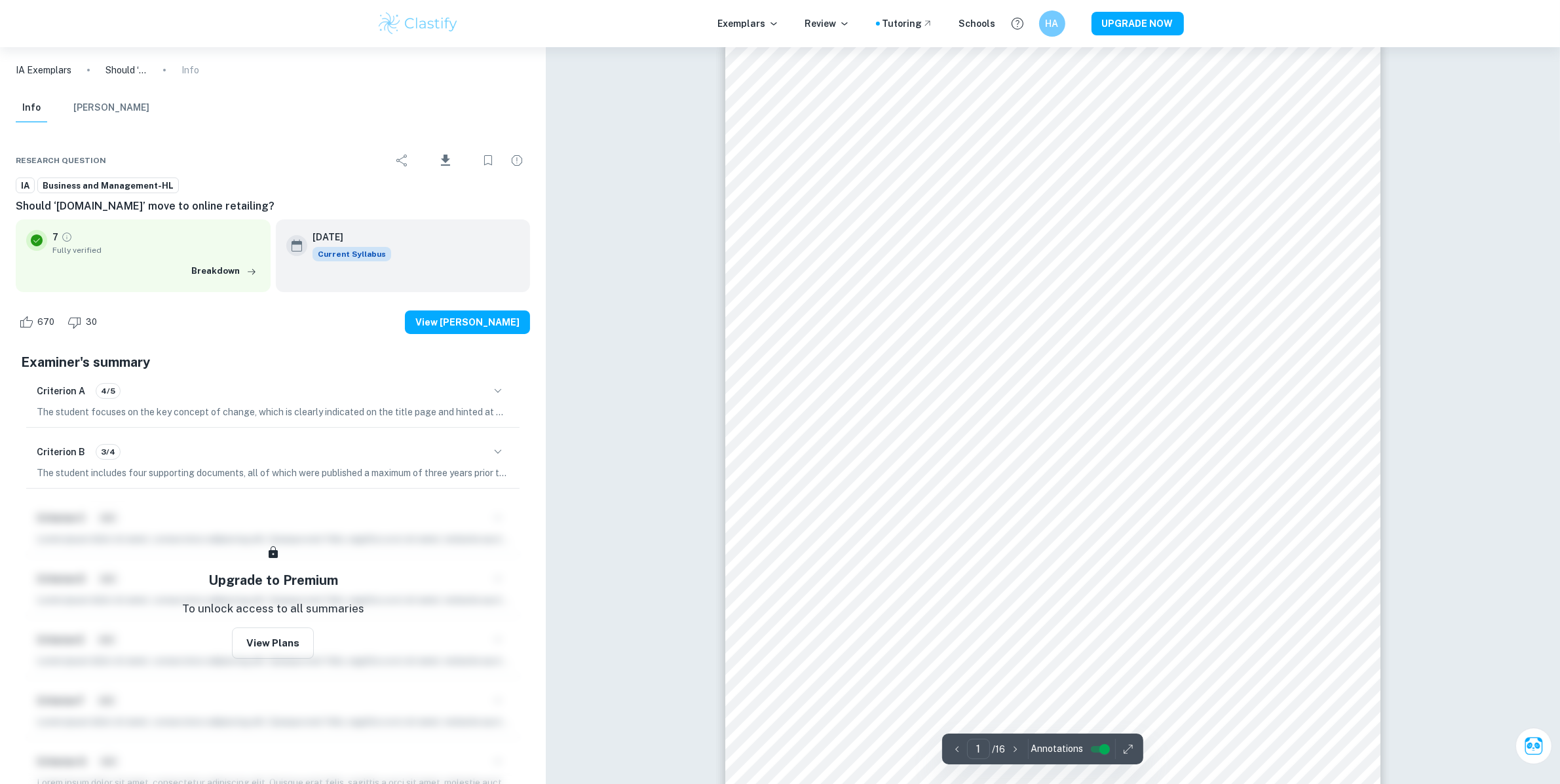
scroll to position [25, 0]
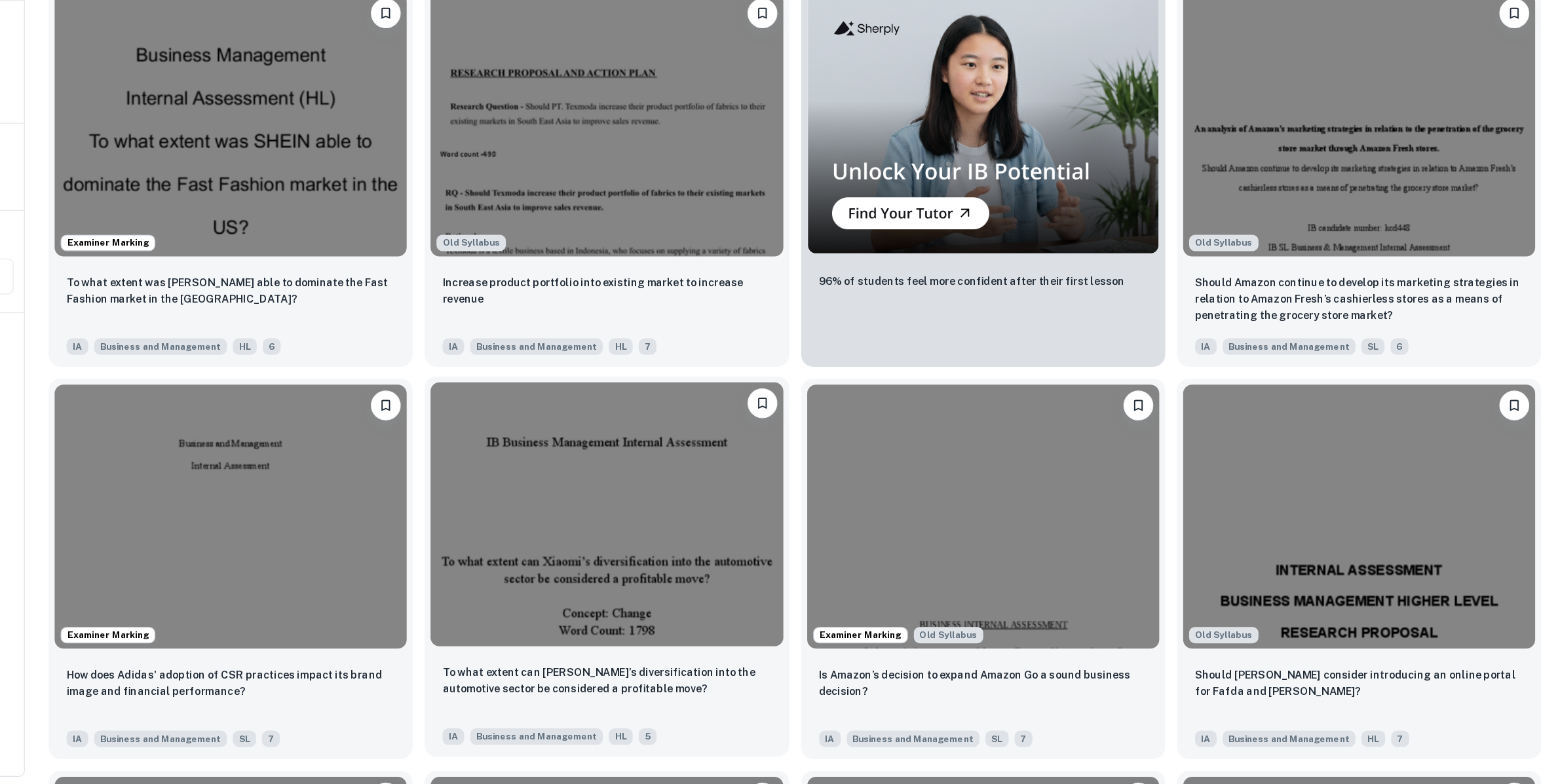
scroll to position [2106, 0]
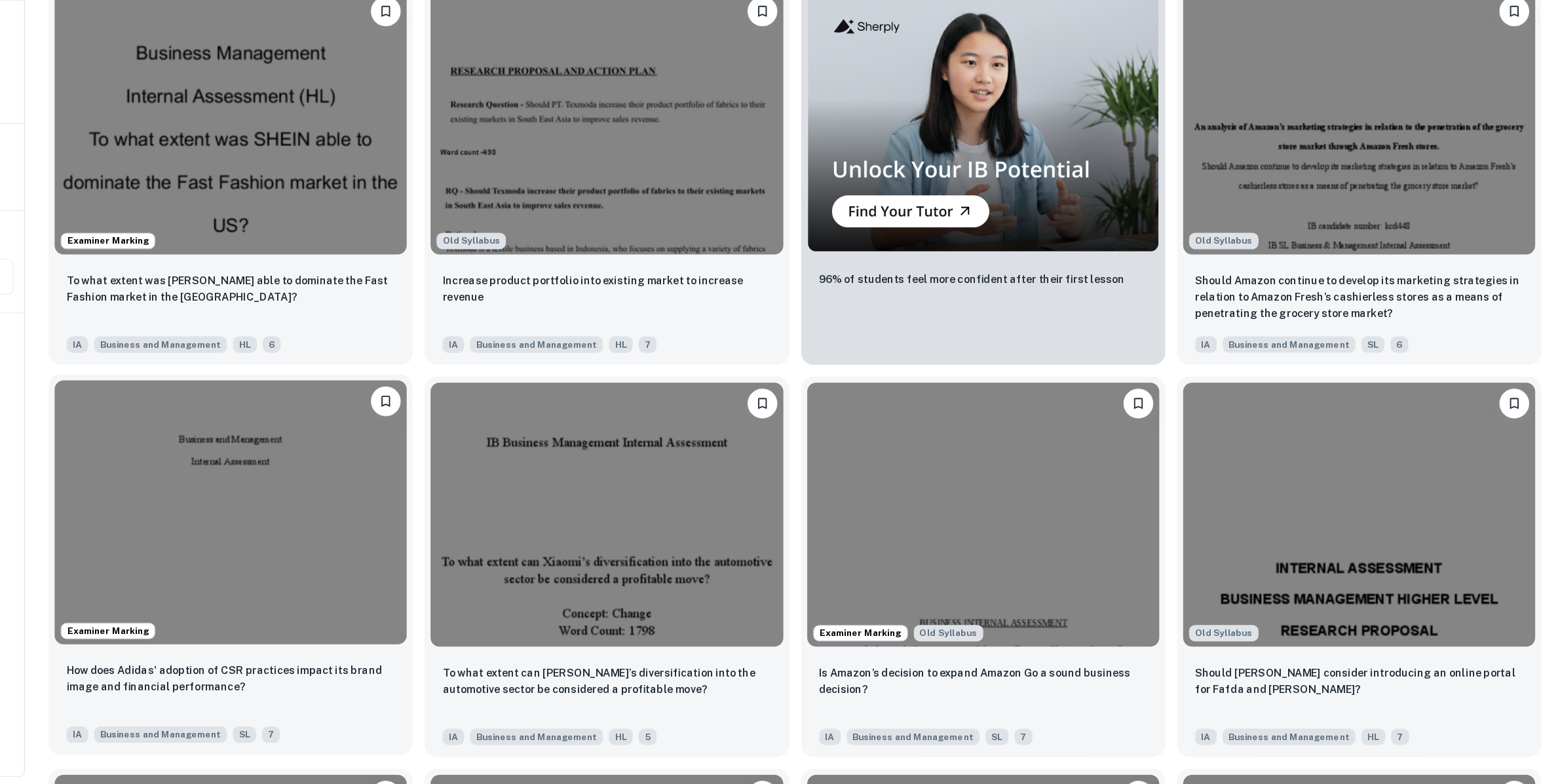
click at [448, 627] on img at bounding box center [393, 545] width 309 height 232
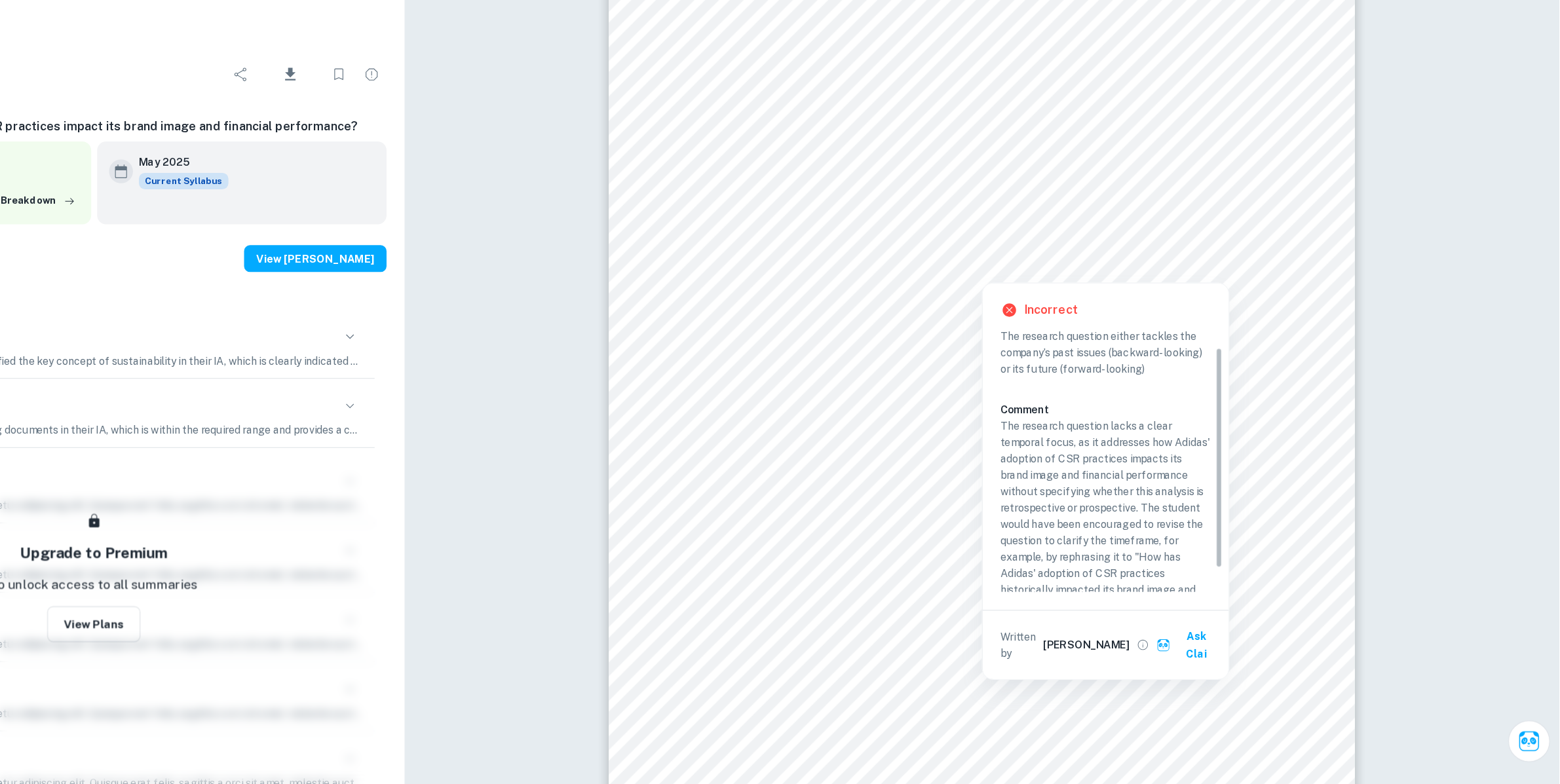
scroll to position [21, 0]
drag, startPoint x: 1261, startPoint y: 518, endPoint x: 1258, endPoint y: 536, distance: 18.2
click at [1247, 536] on div "Criterion A The research question either tackles the company’s past issues (bac…" at bounding box center [1167, 500] width 195 height 229
drag, startPoint x: 1259, startPoint y: 536, endPoint x: 1268, endPoint y: 593, distance: 57.7
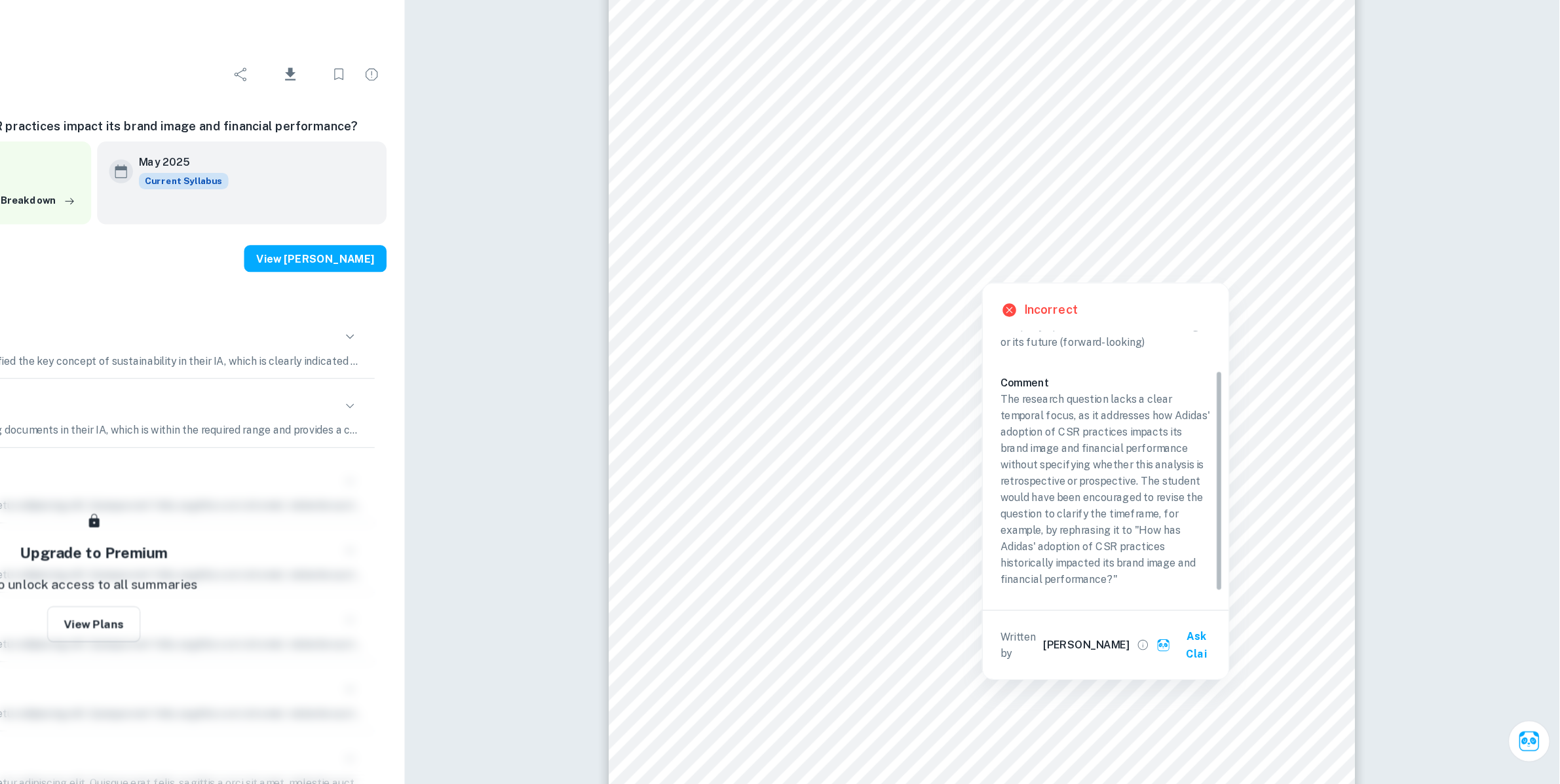
click at [1247, 593] on div "Incorrect Criterion A The research question either tackles the company’s past i…" at bounding box center [1162, 518] width 217 height 348
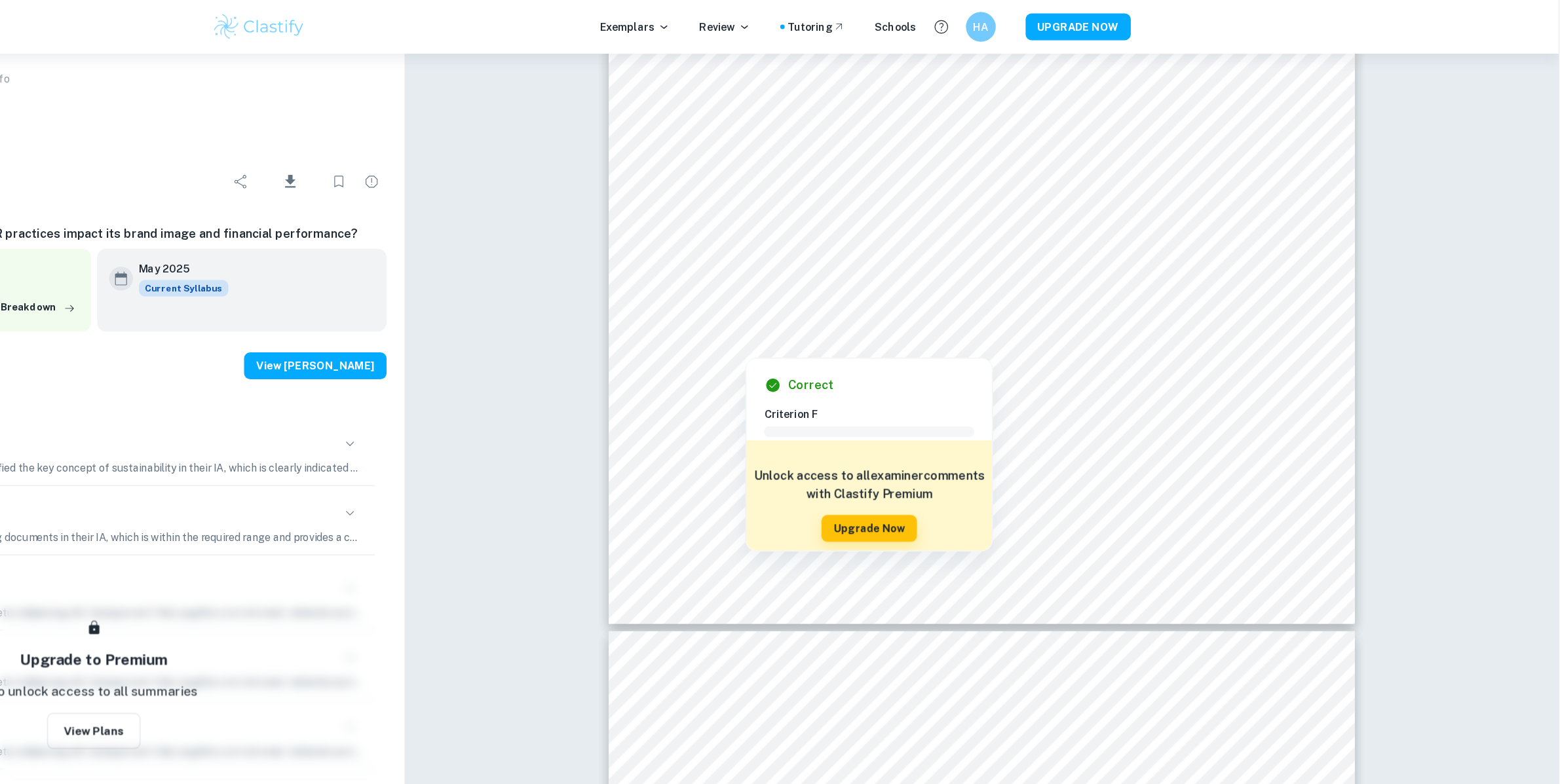
scroll to position [5301, 0]
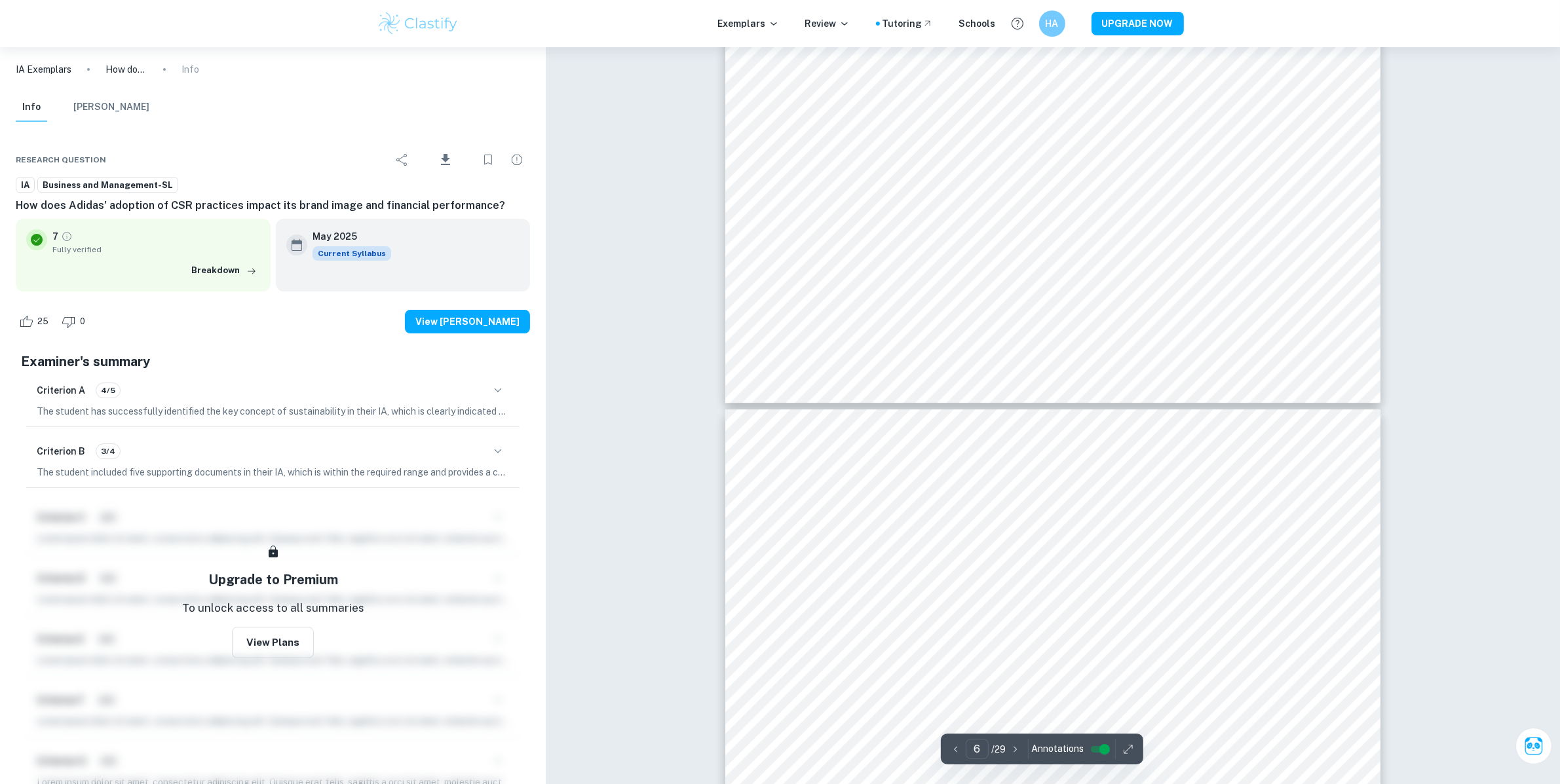
type input "7"
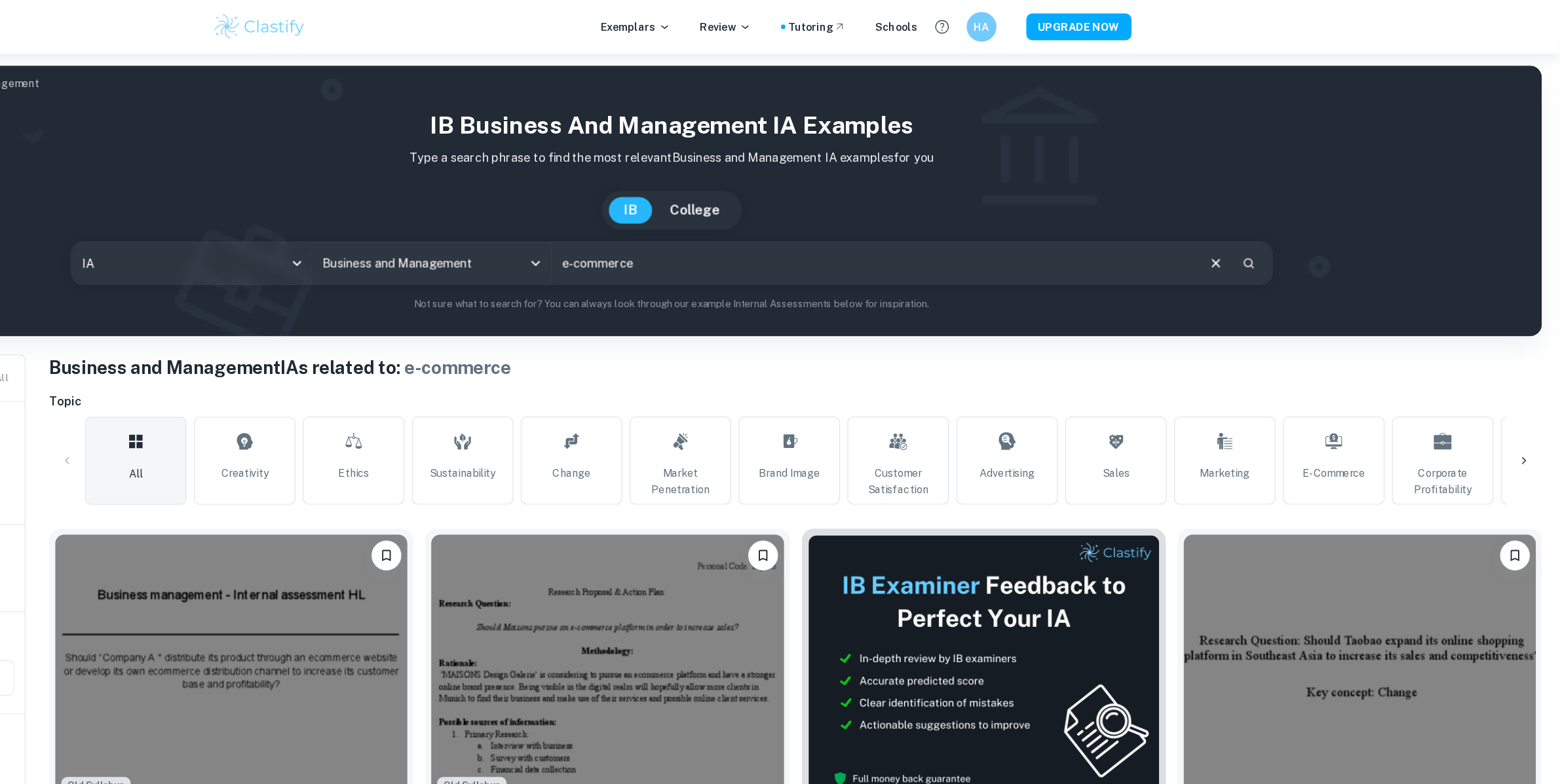
click at [740, 247] on input "e-commerce" at bounding box center [958, 231] width 565 height 37
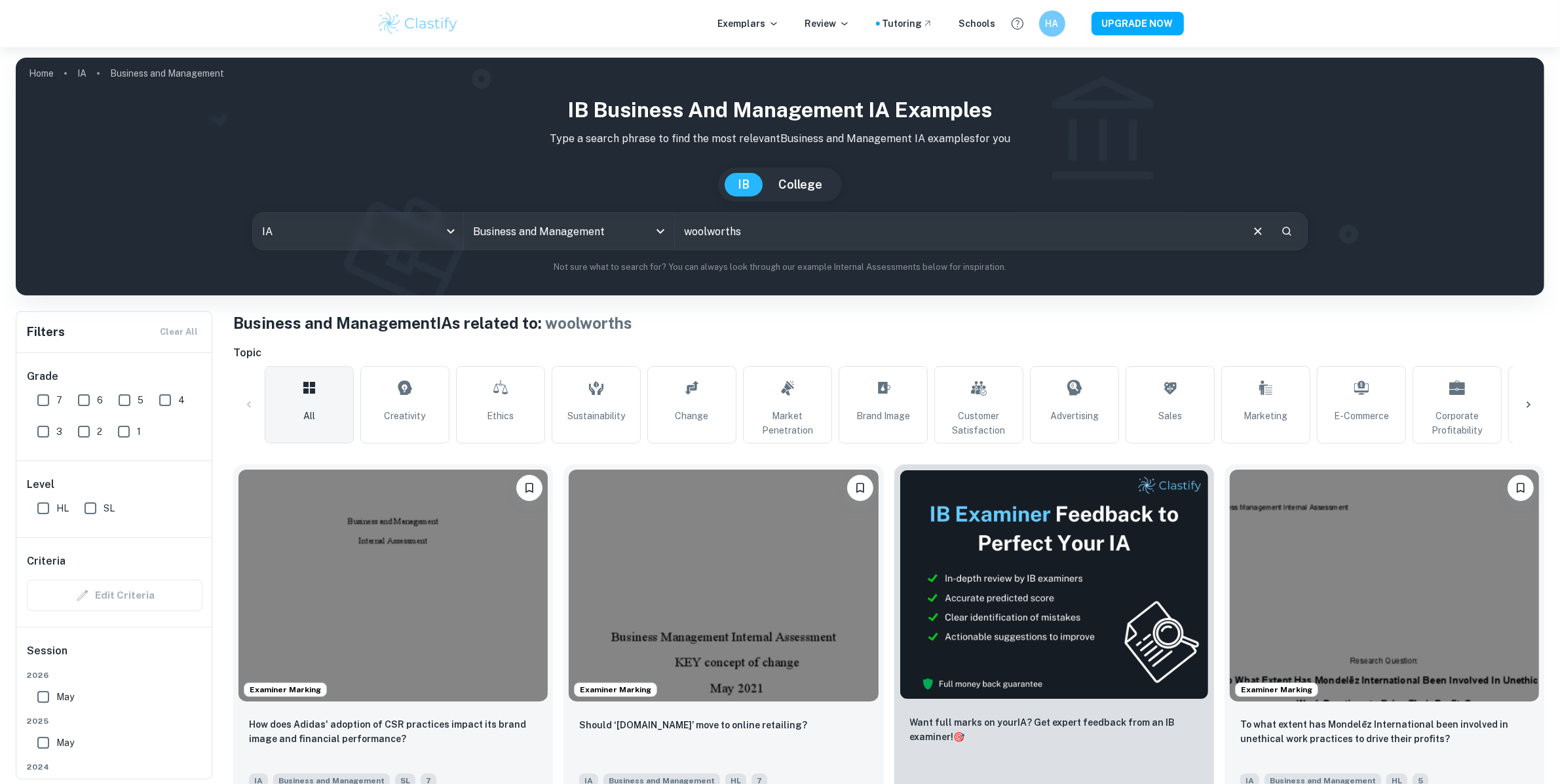
click at [715, 222] on input "woolworths" at bounding box center [958, 231] width 565 height 37
click at [762, 239] on input "woolworths" at bounding box center [958, 231] width 565 height 37
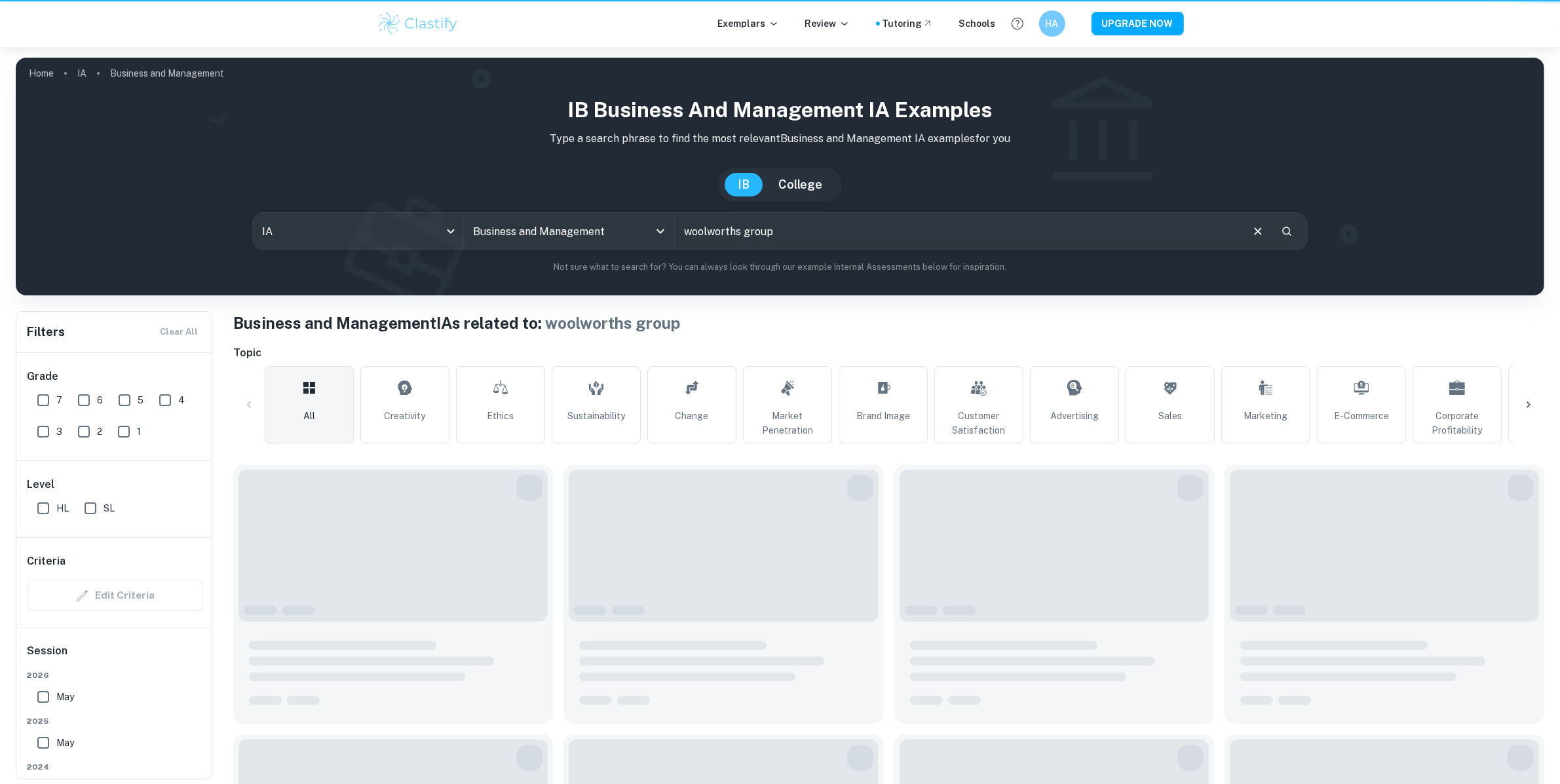
click at [775, 240] on input "woolworths group" at bounding box center [958, 231] width 565 height 37
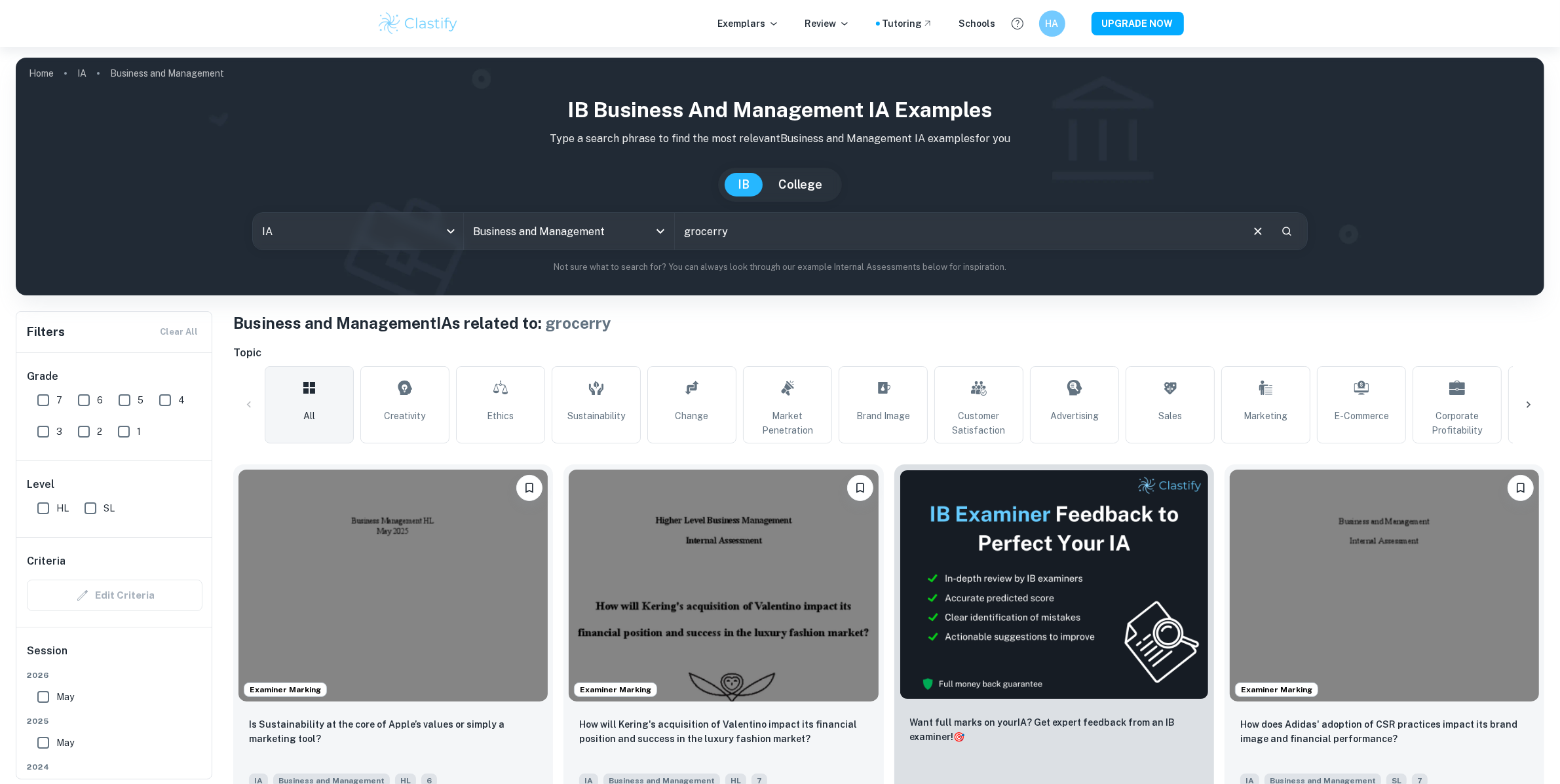
click at [785, 237] on input "grocerry" at bounding box center [958, 231] width 565 height 37
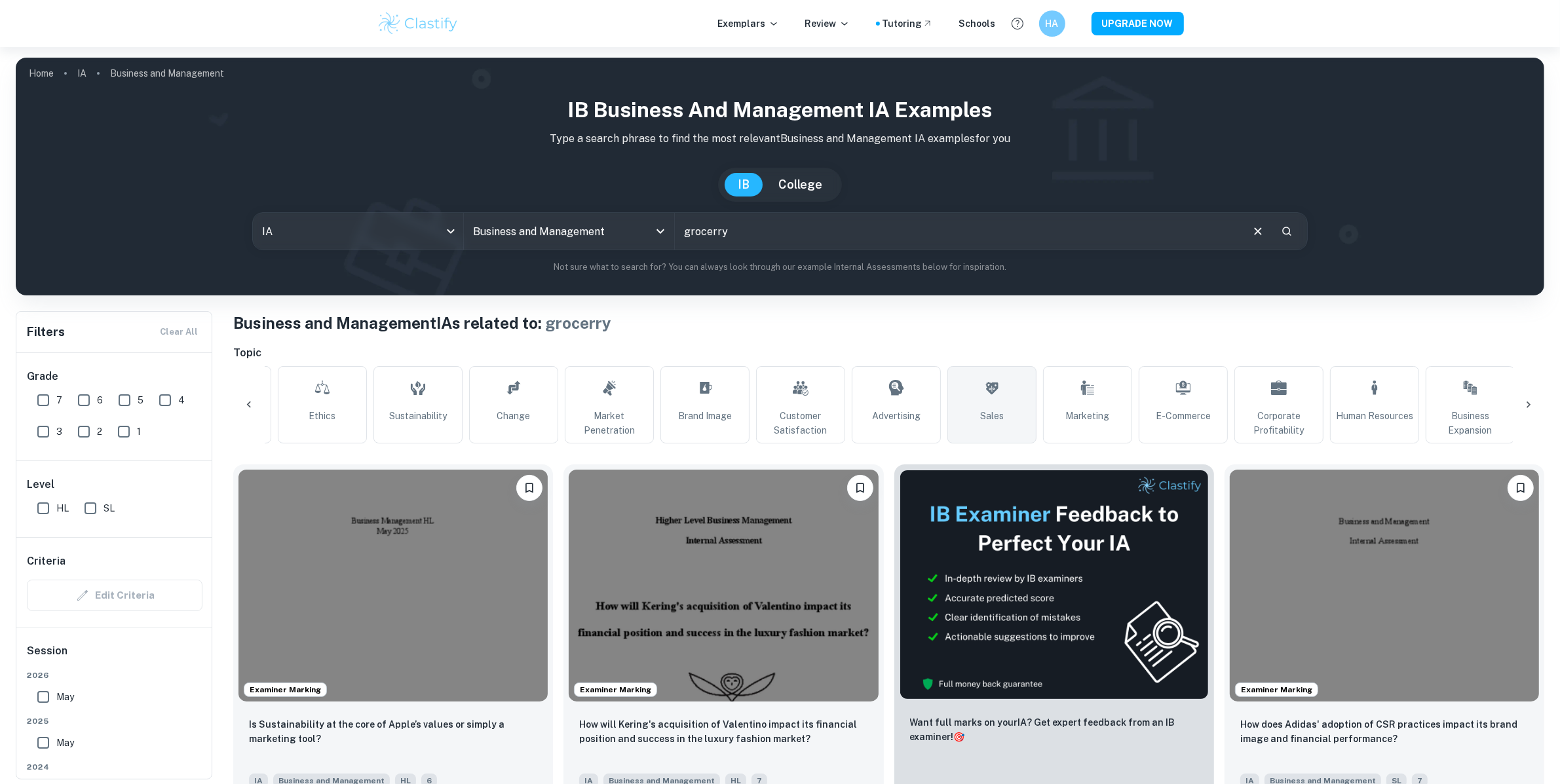
scroll to position [0, 201]
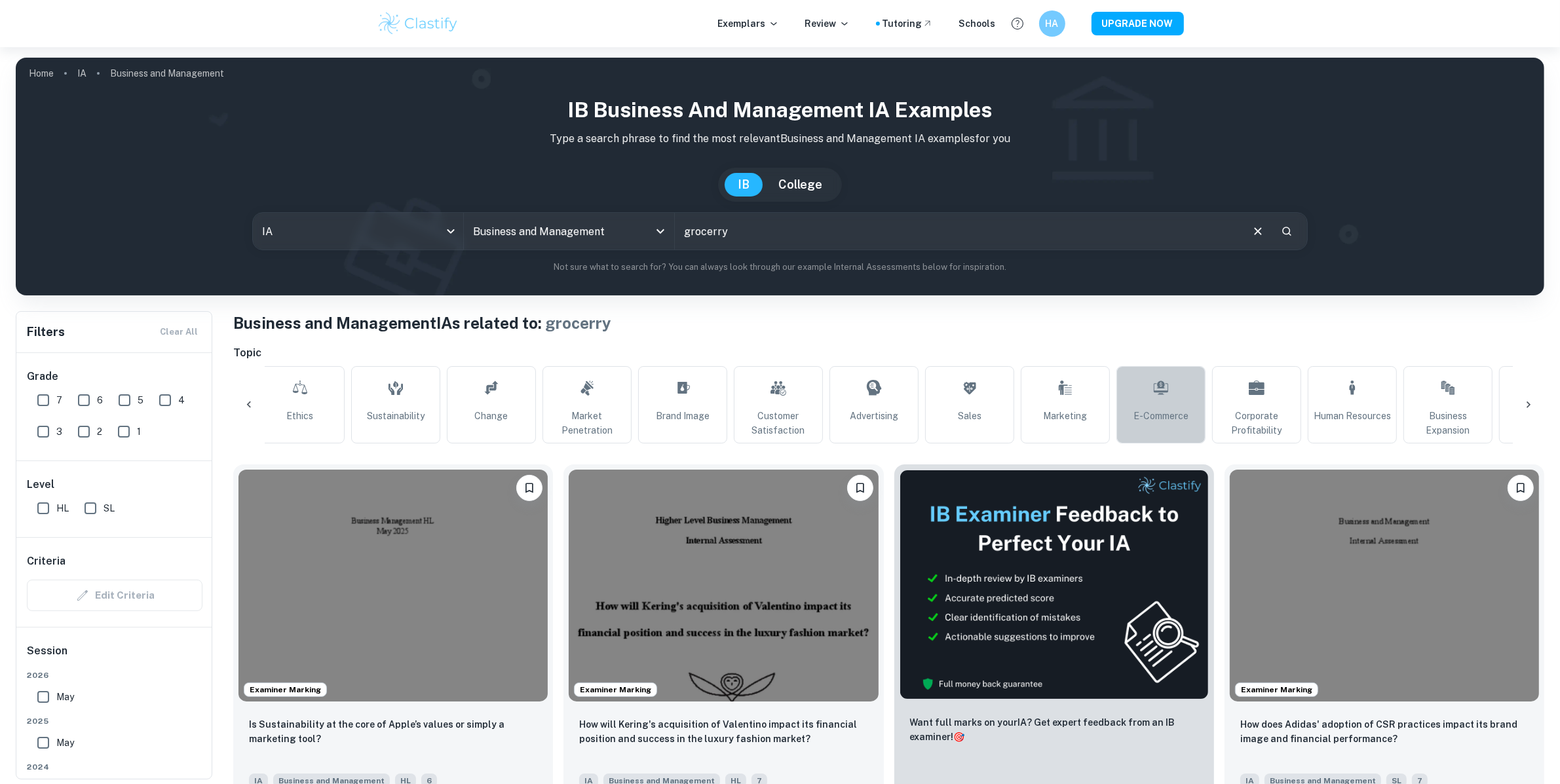
click at [1177, 395] on link "E-commerce" at bounding box center [1161, 405] width 89 height 77
type input "E-commerce"
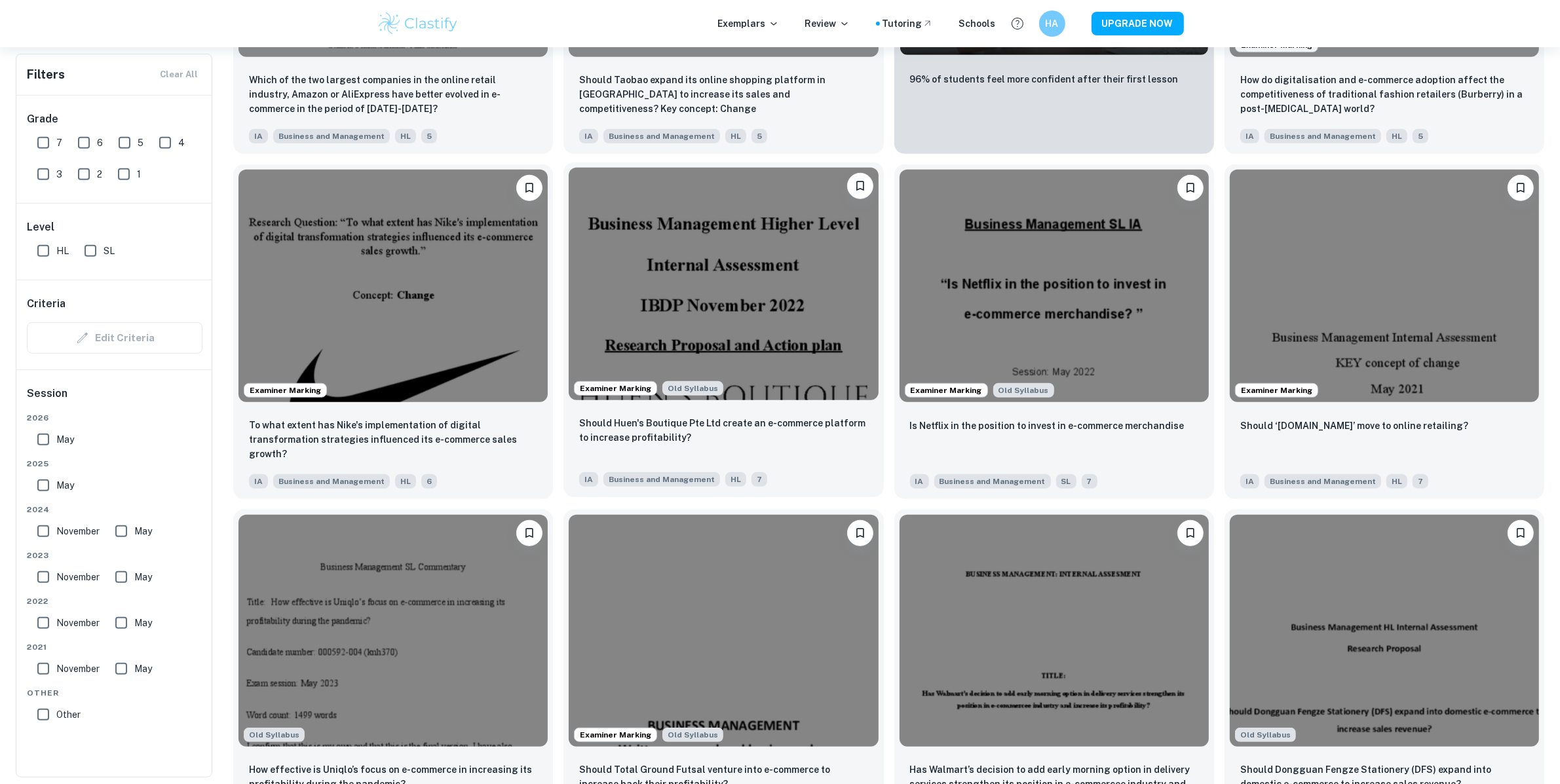
scroll to position [994, 0]
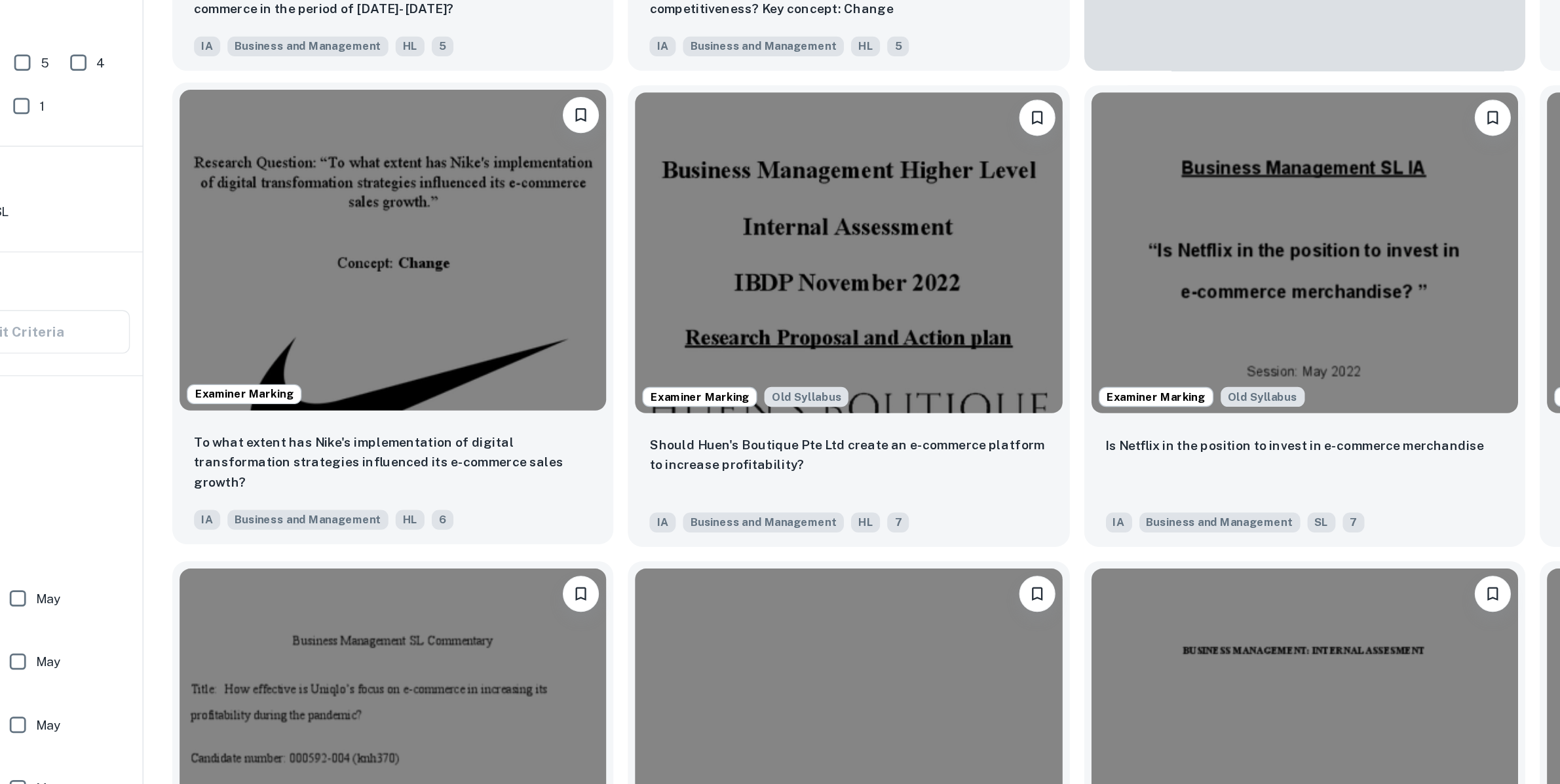
click at [392, 354] on img at bounding box center [393, 278] width 309 height 232
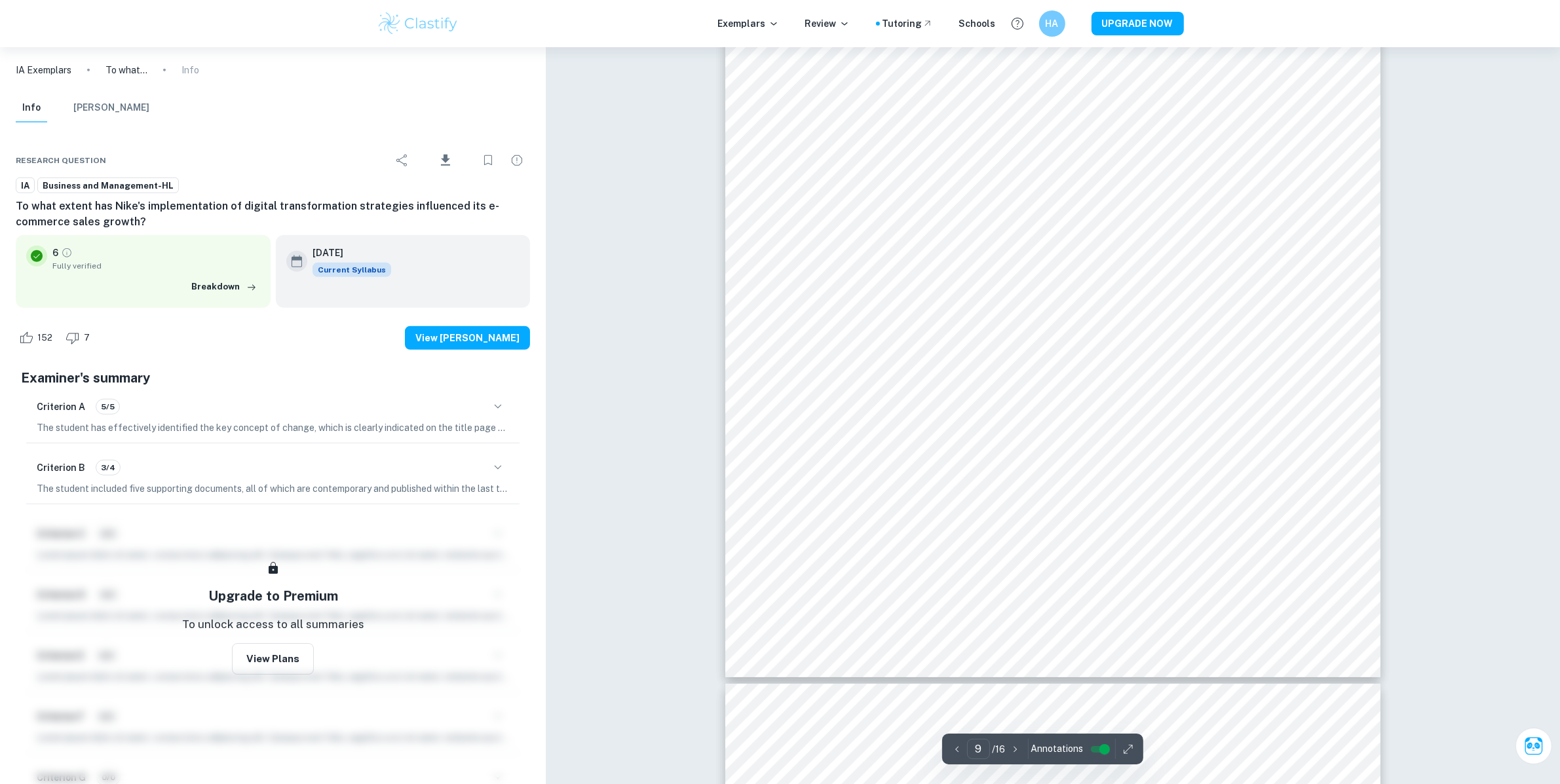
scroll to position [7368, 0]
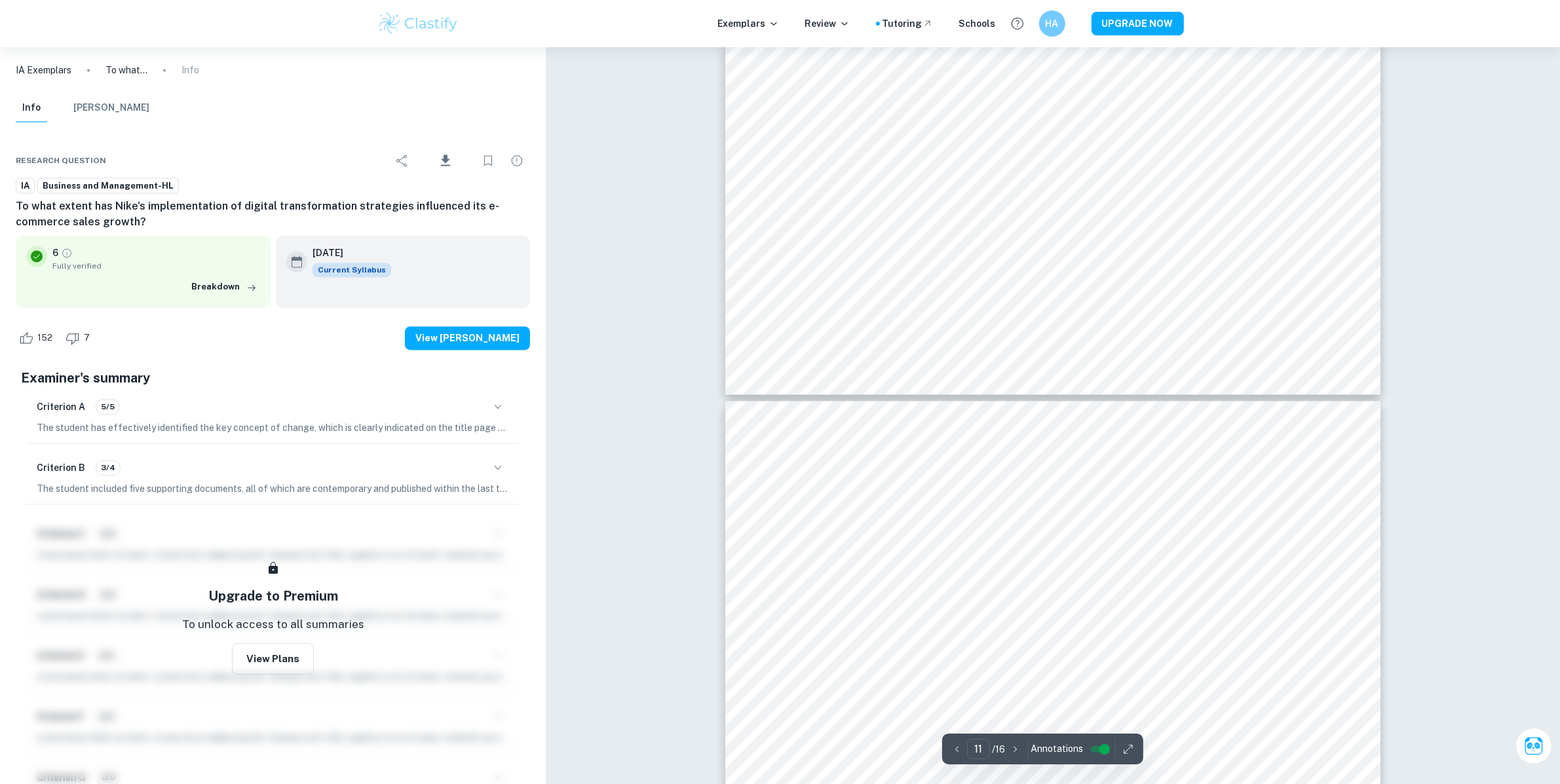
type input "12"
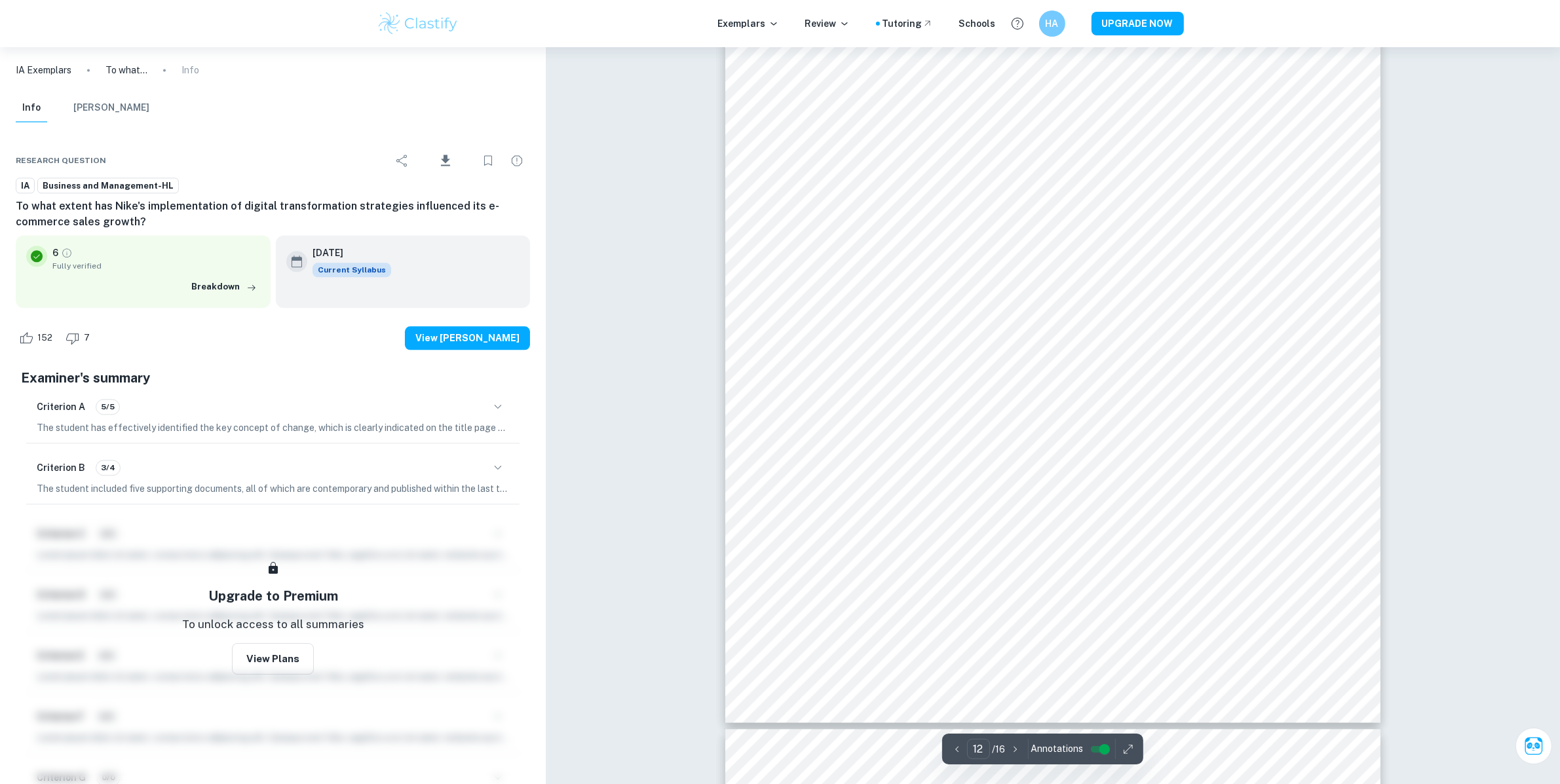
scroll to position [9888, 0]
